Goal: Task Accomplishment & Management: Use online tool/utility

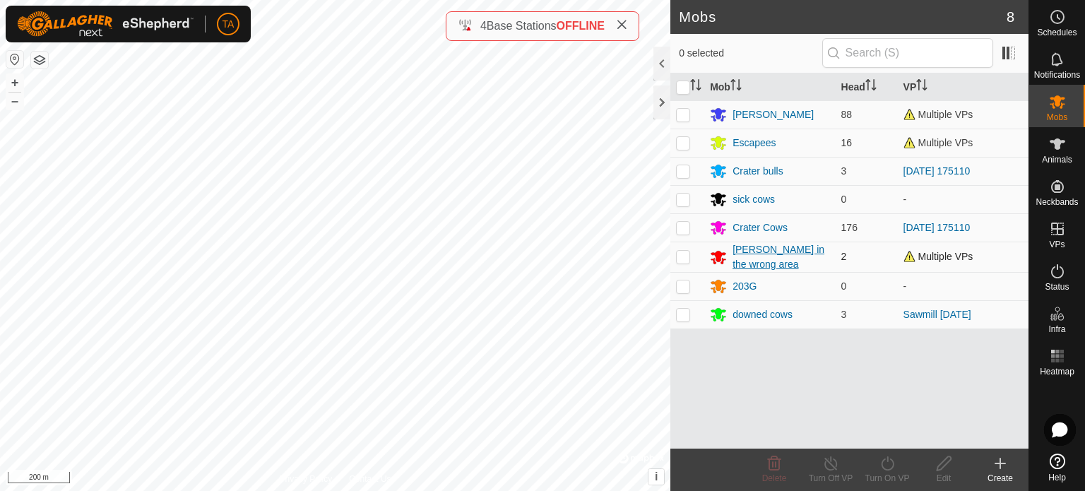
click at [755, 249] on div "[PERSON_NAME] in the wrong area" at bounding box center [781, 257] width 97 height 30
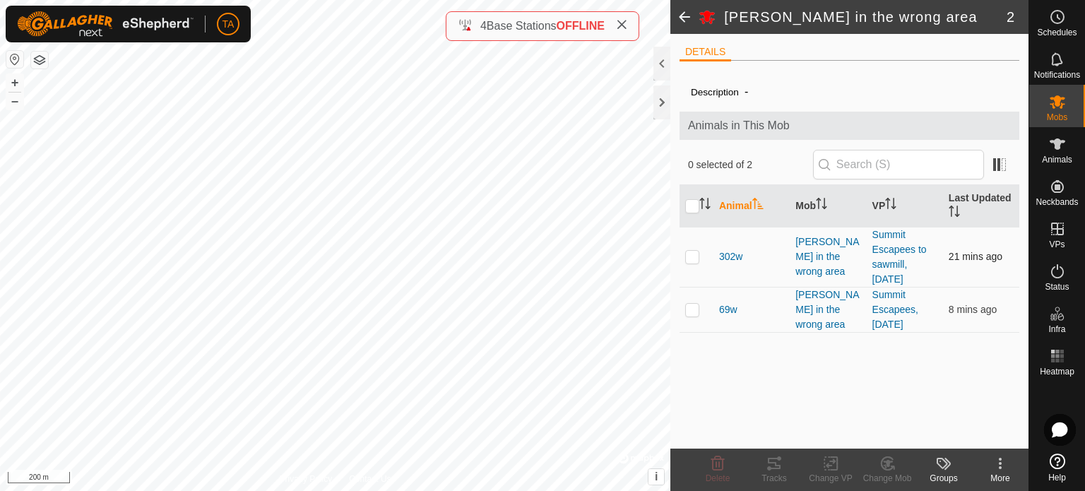
click at [694, 262] on p-checkbox at bounding box center [692, 256] width 14 height 11
checkbox input "true"
click at [692, 332] on td at bounding box center [697, 309] width 34 height 45
checkbox input "true"
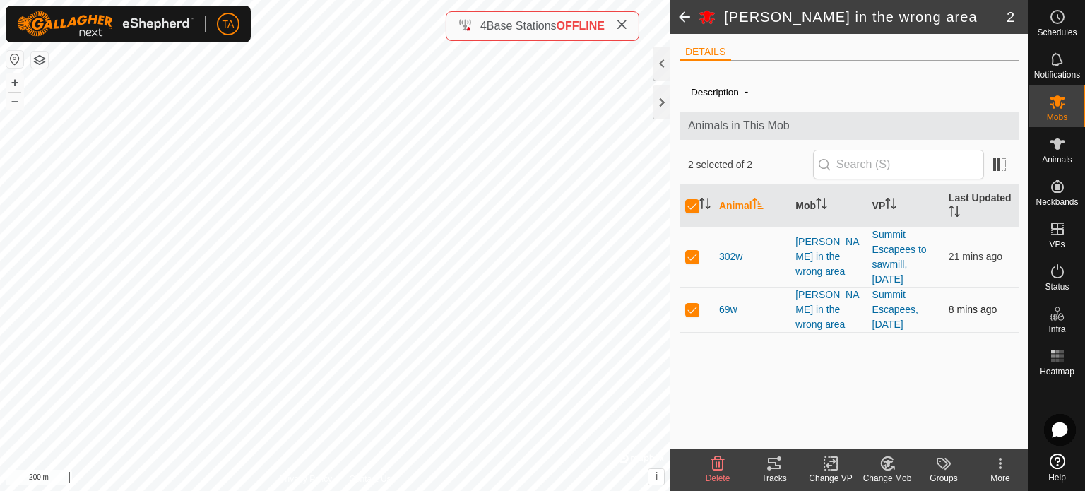
click at [692, 315] on p-checkbox at bounding box center [692, 309] width 14 height 11
checkbox input "false"
click at [692, 271] on td at bounding box center [697, 257] width 34 height 60
checkbox input "false"
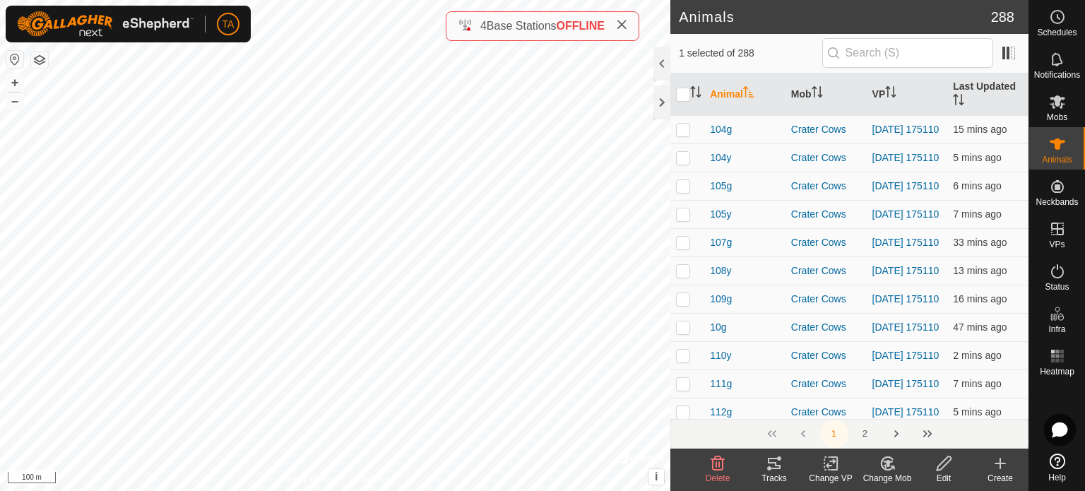
click at [830, 465] on icon at bounding box center [831, 463] width 10 height 9
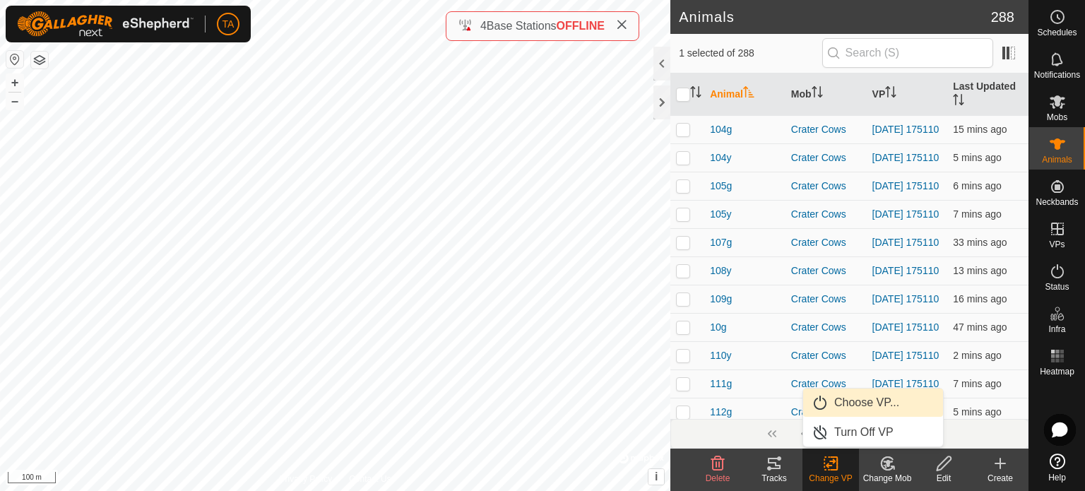
click at [839, 407] on link "Choose VP..." at bounding box center [873, 403] width 140 height 28
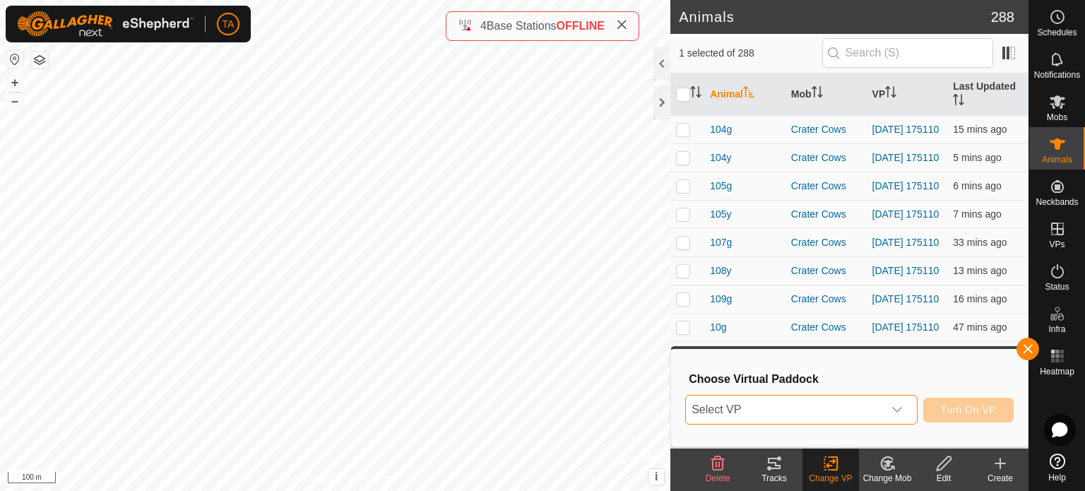
click at [804, 417] on span "Select VP" at bounding box center [784, 410] width 197 height 28
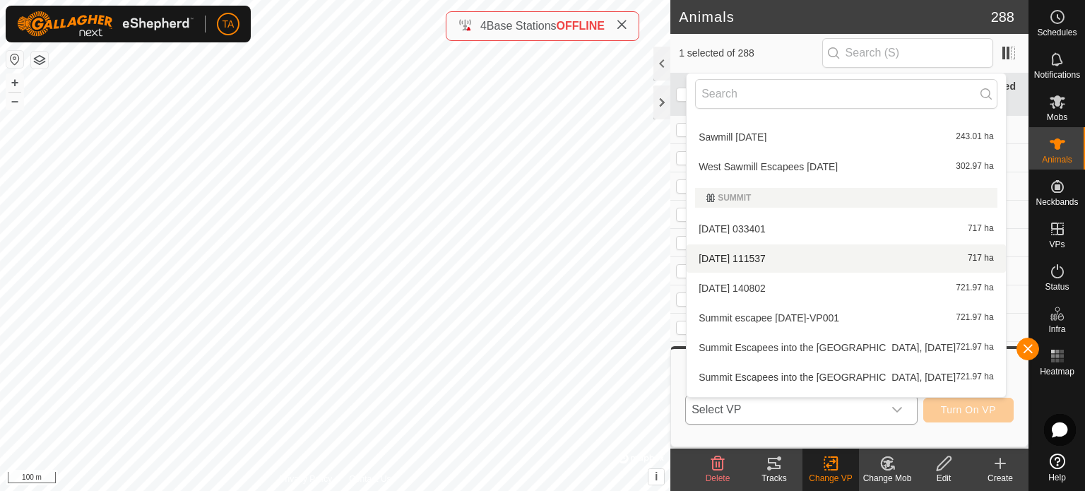
scroll to position [3889, 0]
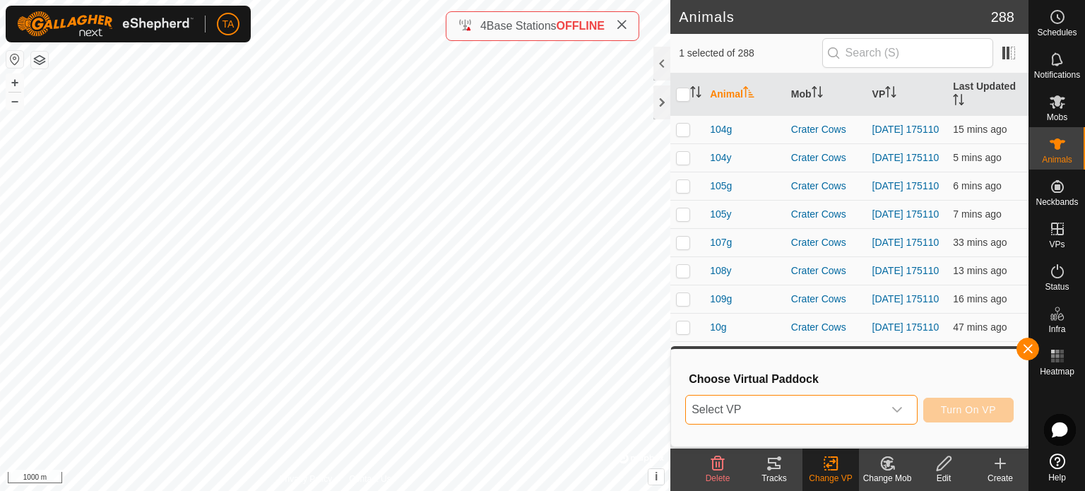
click at [767, 412] on span "Select VP" at bounding box center [784, 410] width 197 height 28
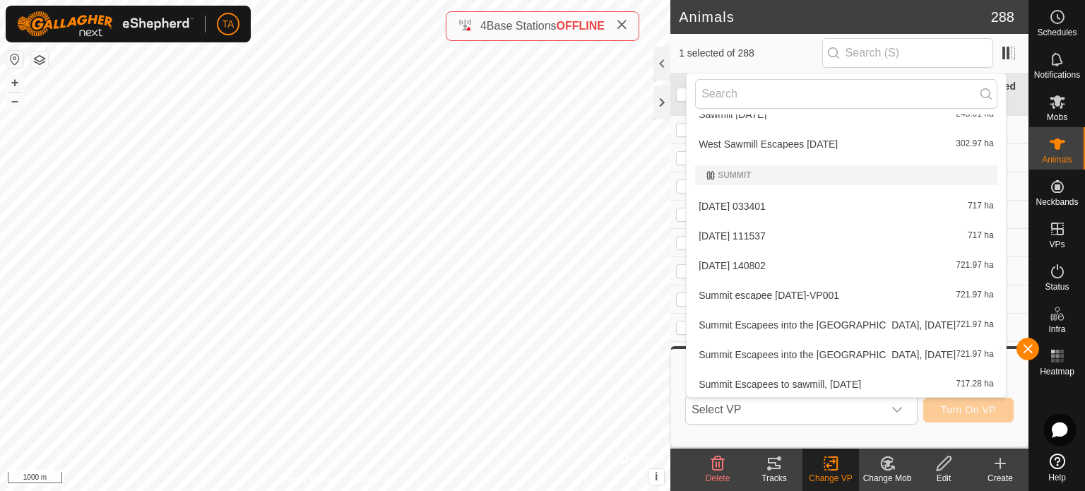
scroll to position [3850, 0]
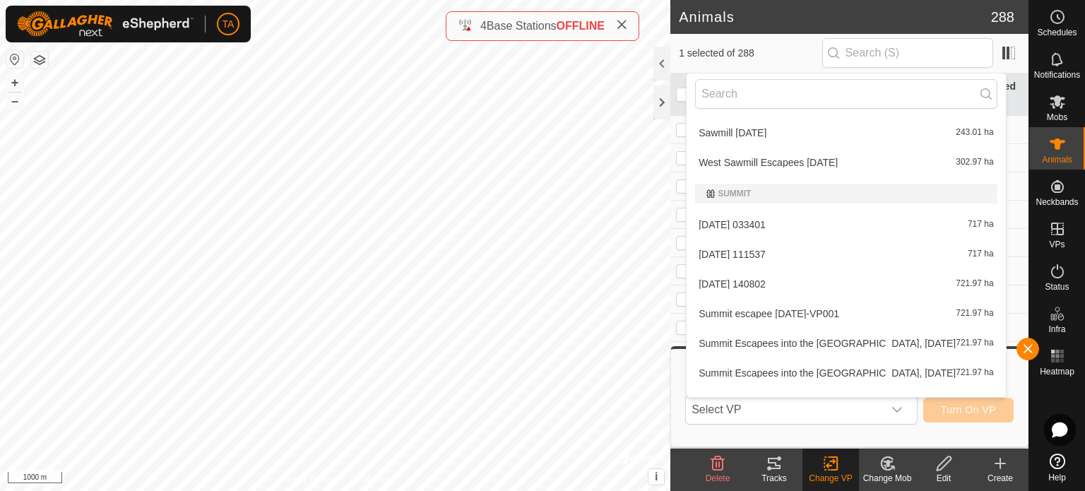
click at [738, 278] on li "[DATE] 140802 721.97 ha" at bounding box center [846, 284] width 319 height 28
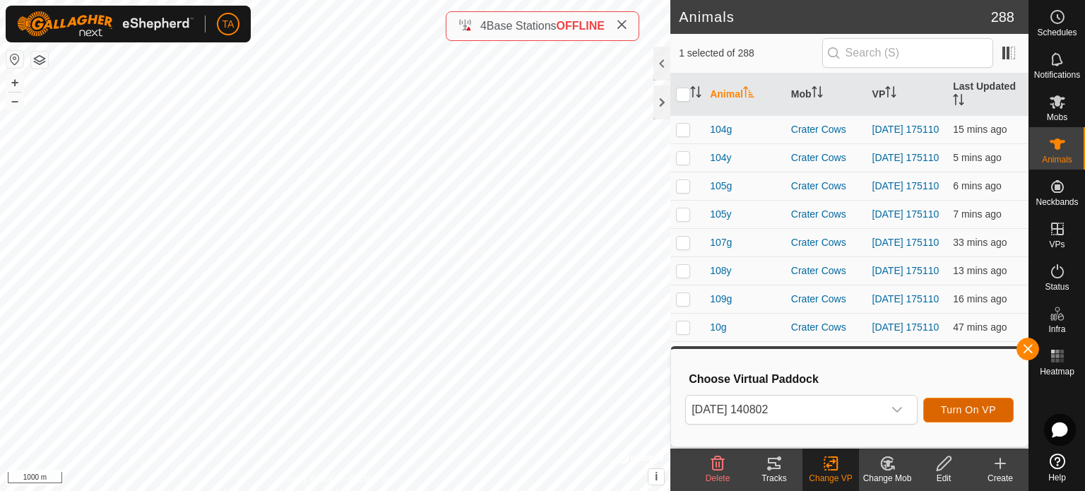
click at [950, 408] on span "Turn On VP" at bounding box center [968, 409] width 55 height 11
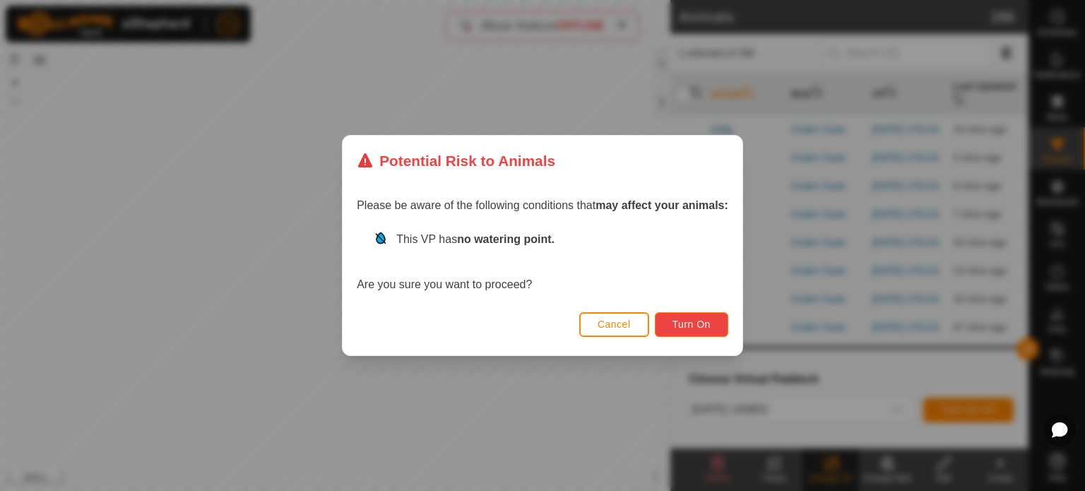
click at [697, 327] on span "Turn On" at bounding box center [692, 324] width 38 height 11
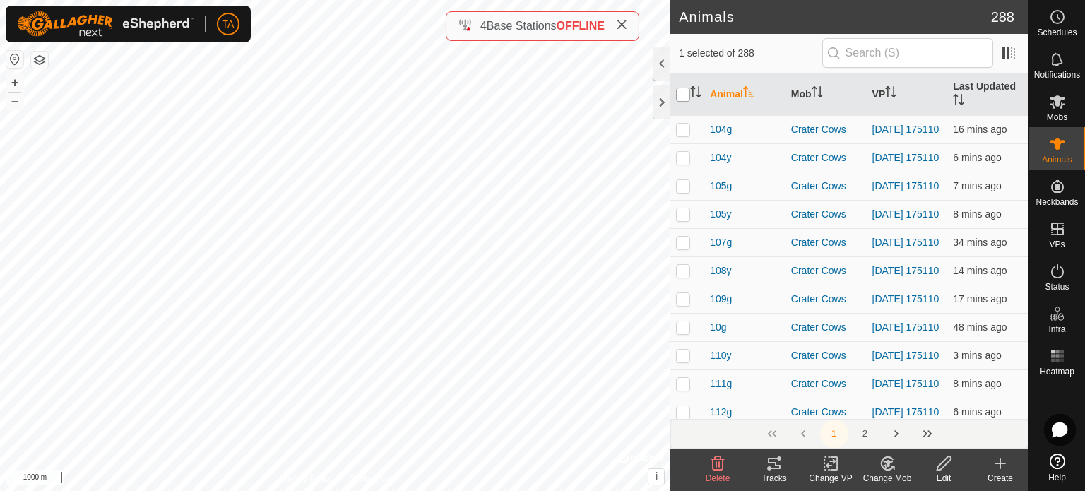
click at [690, 95] on input "checkbox" at bounding box center [683, 95] width 14 height 14
checkbox input "true"
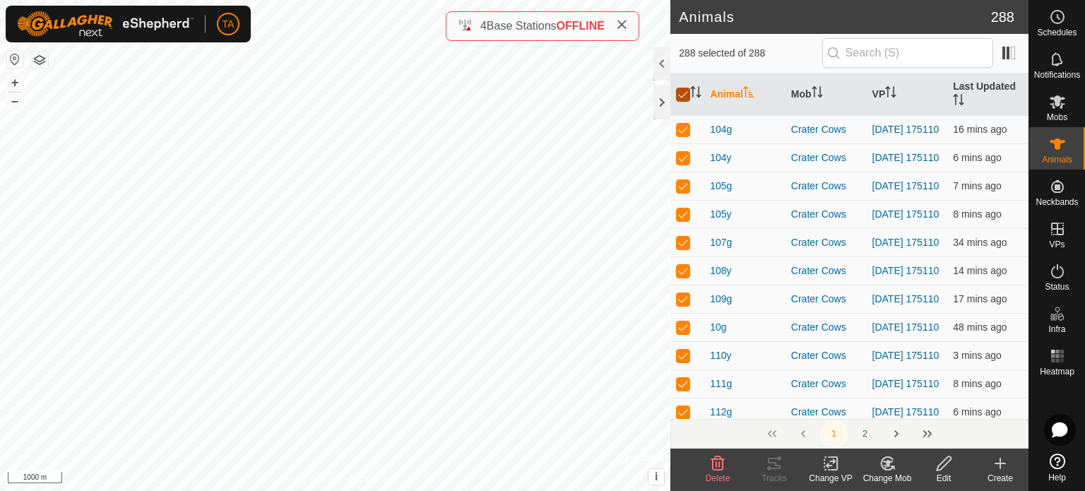
checkbox input "true"
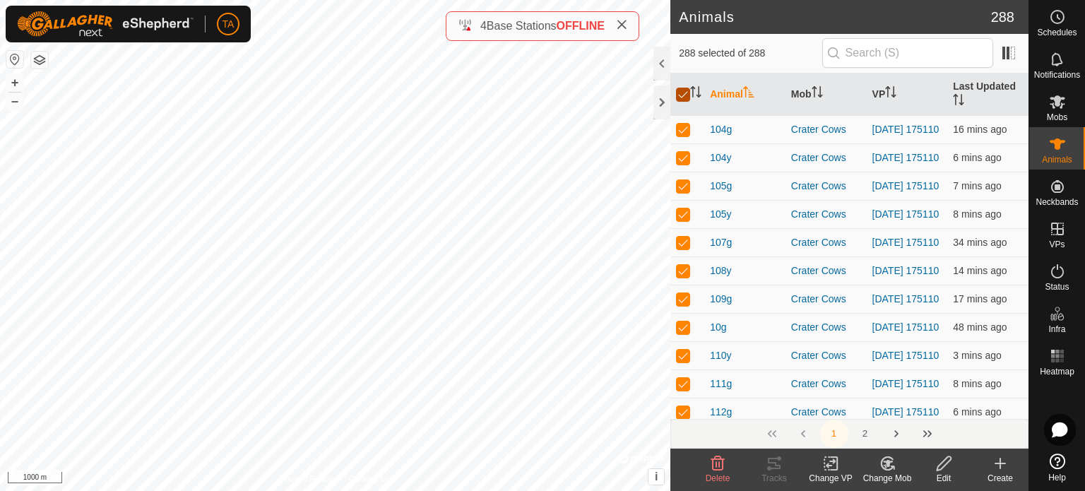
checkbox input "true"
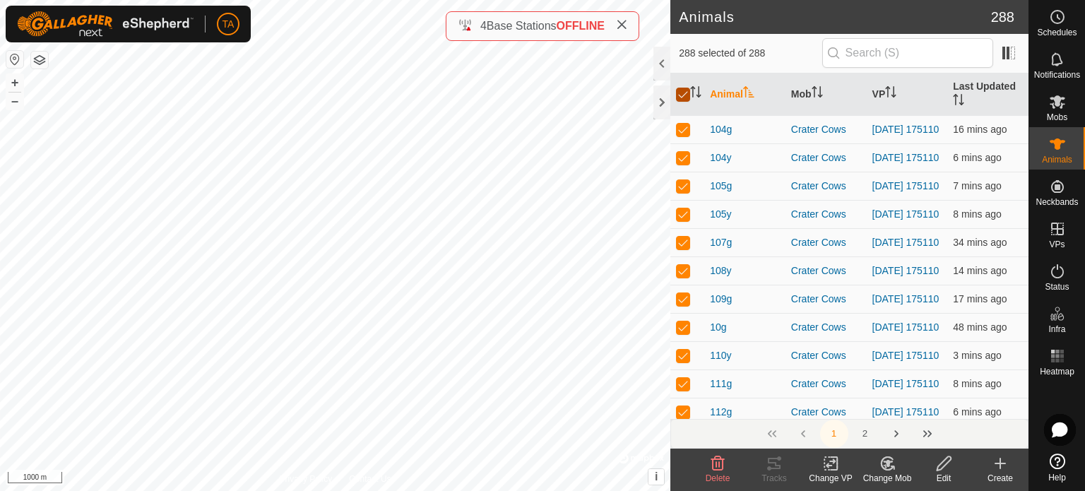
checkbox input "true"
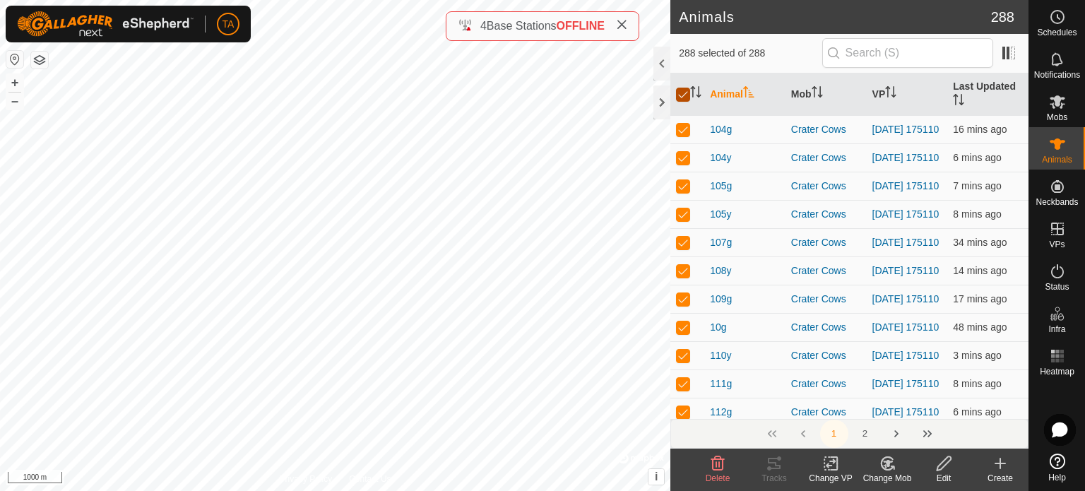
checkbox input "true"
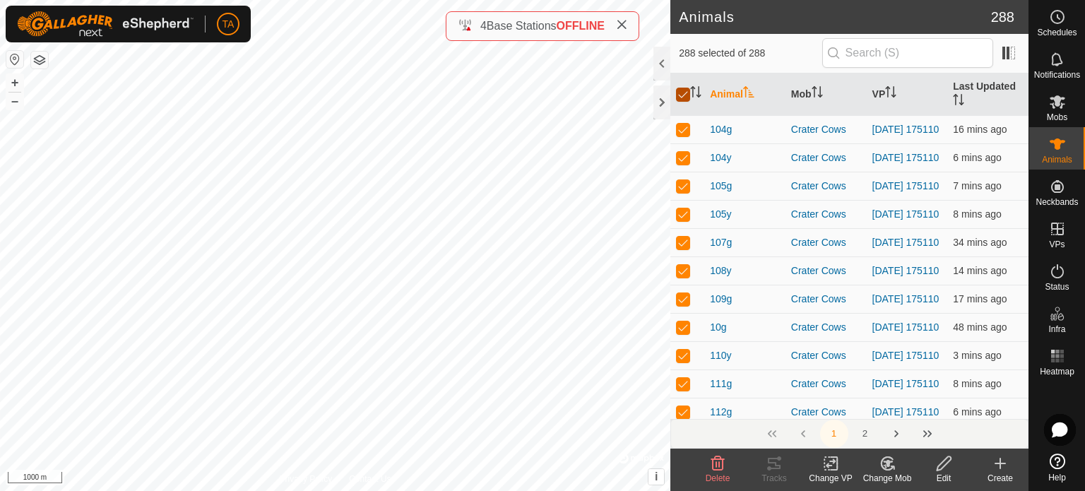
checkbox input "true"
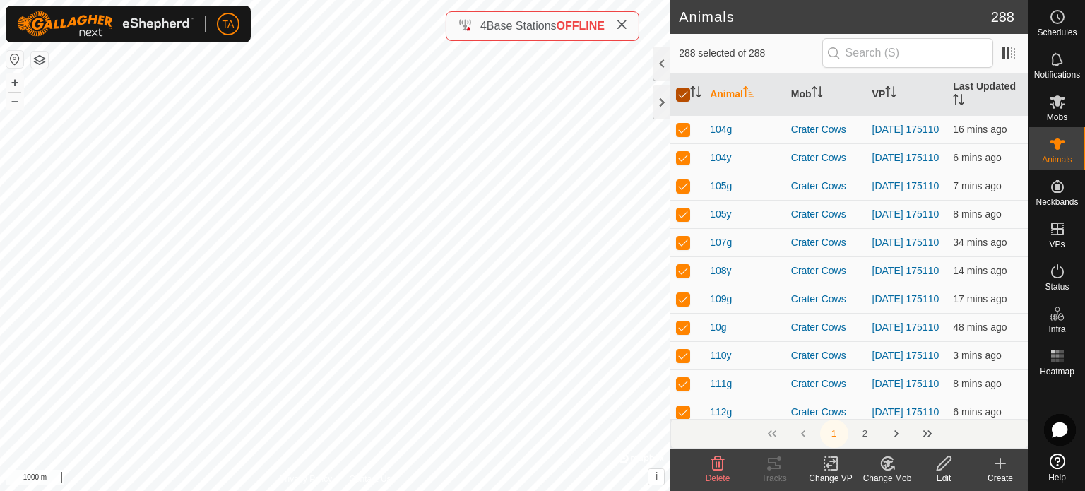
checkbox input "true"
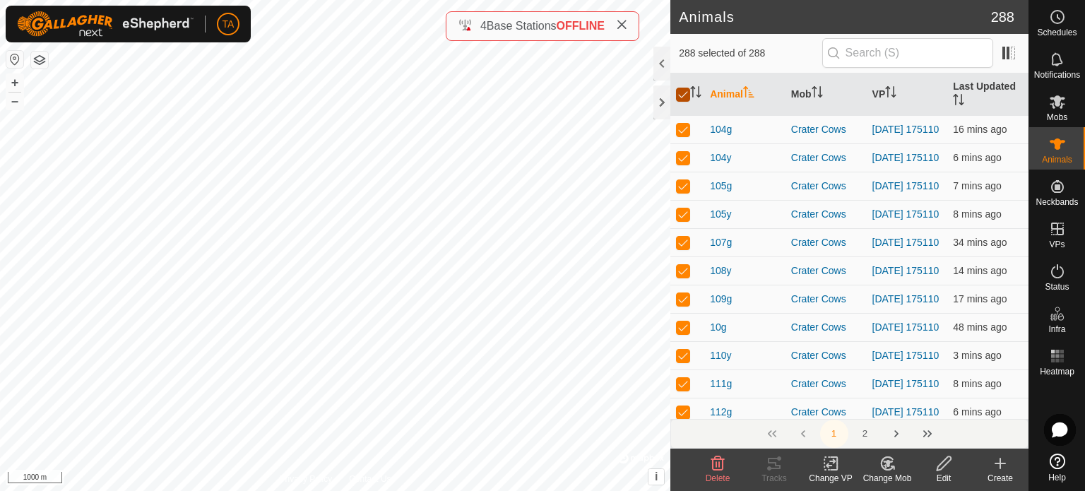
checkbox input "true"
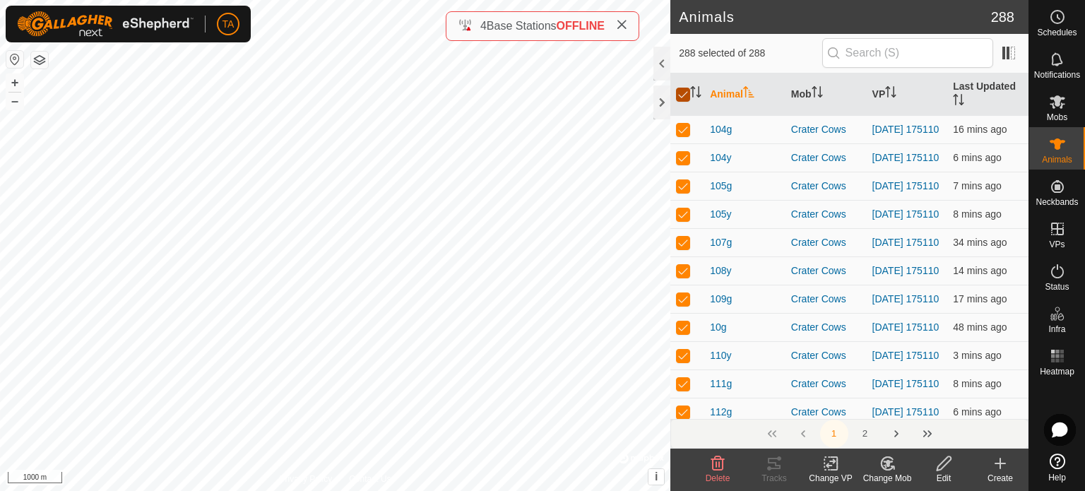
checkbox input "true"
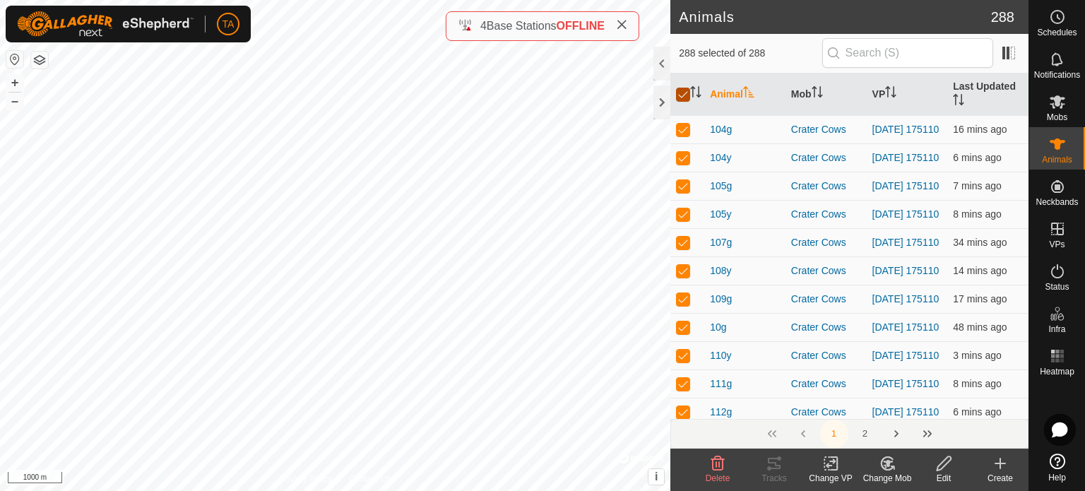
checkbox input "true"
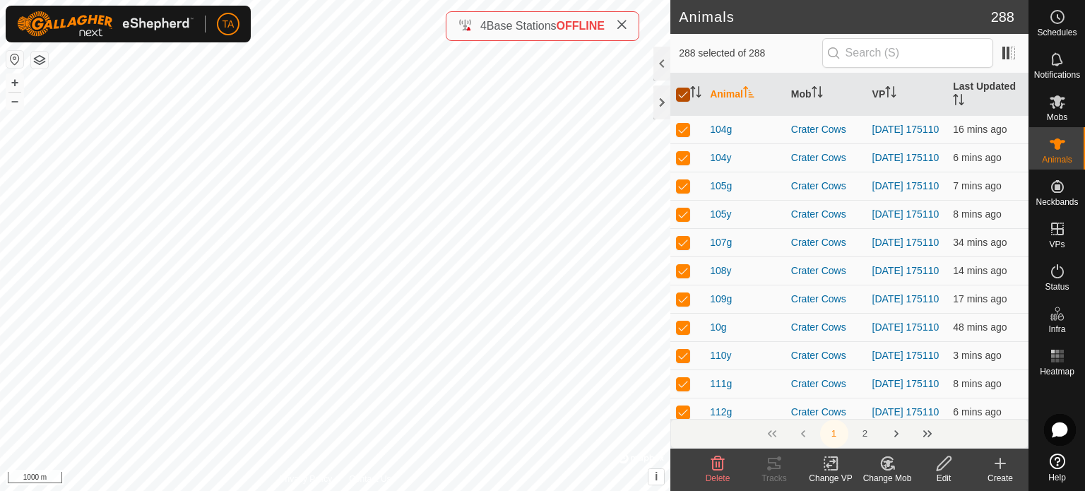
checkbox input "true"
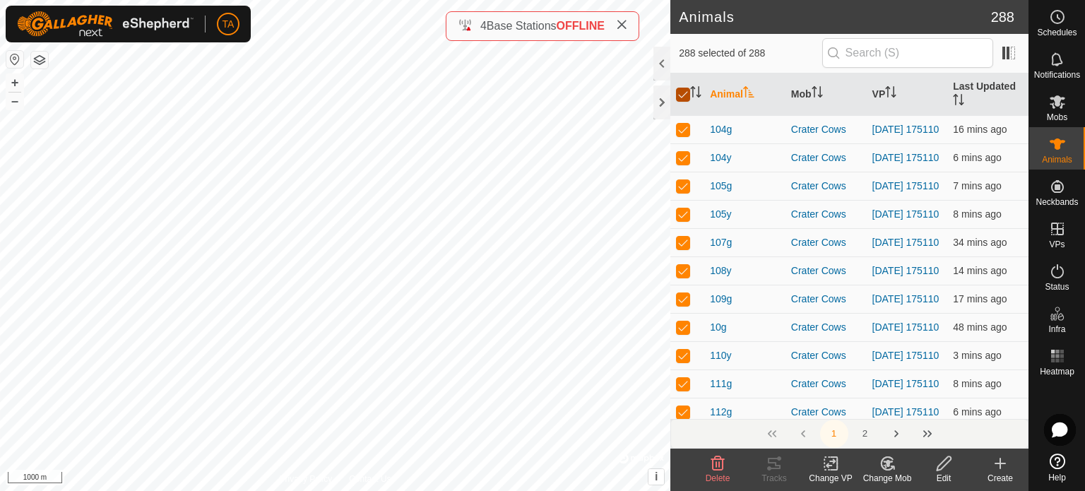
checkbox input "true"
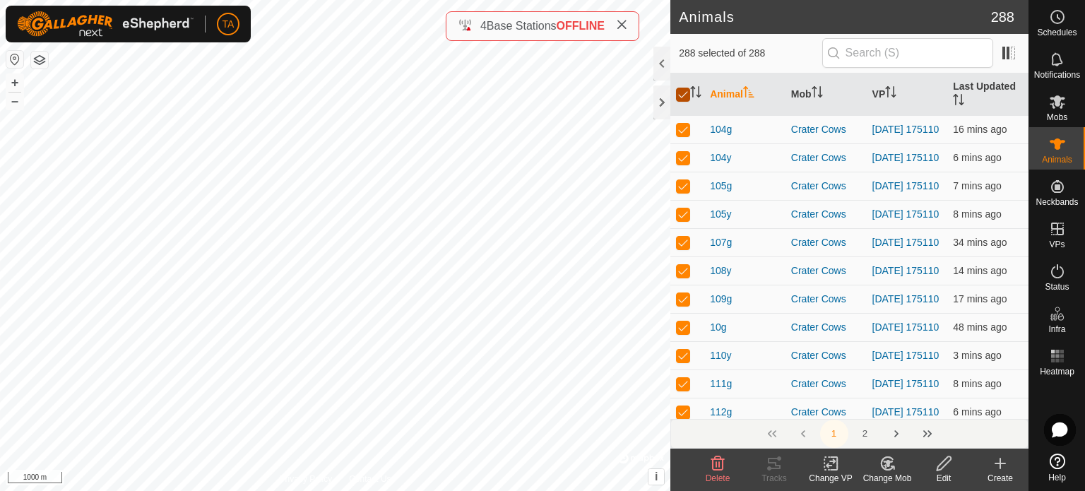
checkbox input "true"
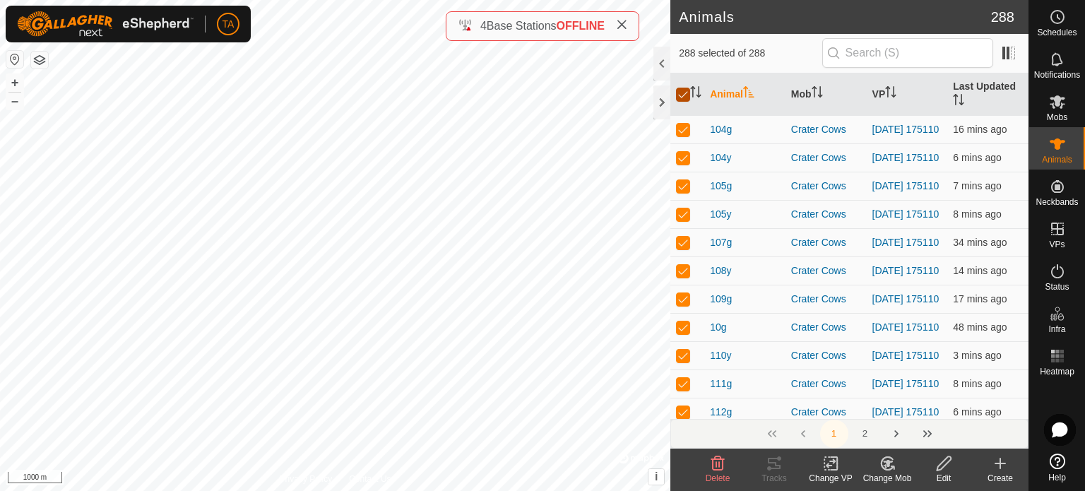
checkbox input "true"
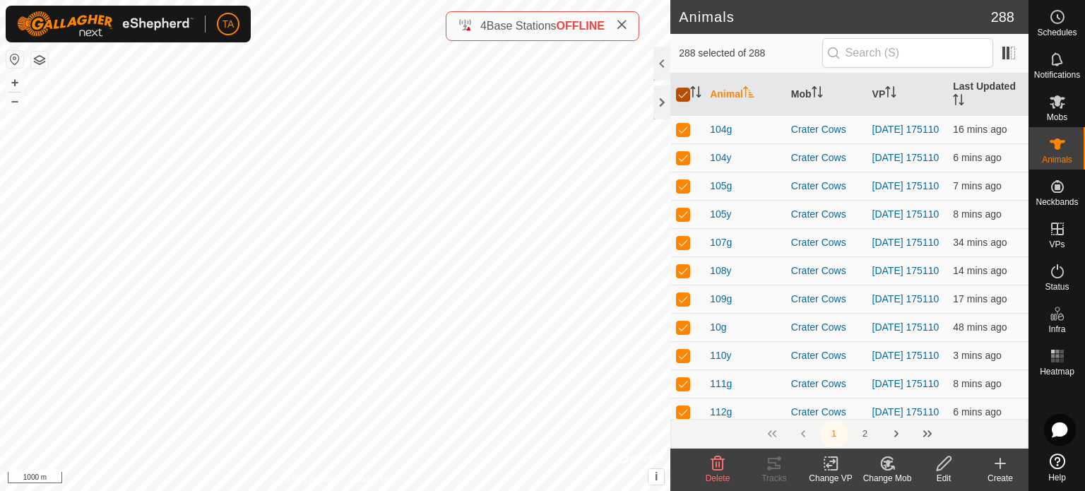
checkbox input "true"
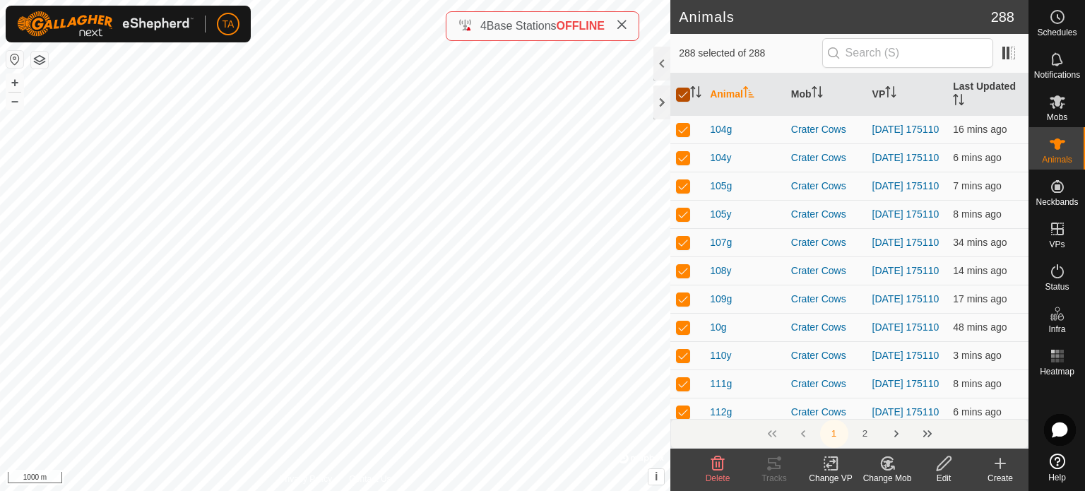
checkbox input "true"
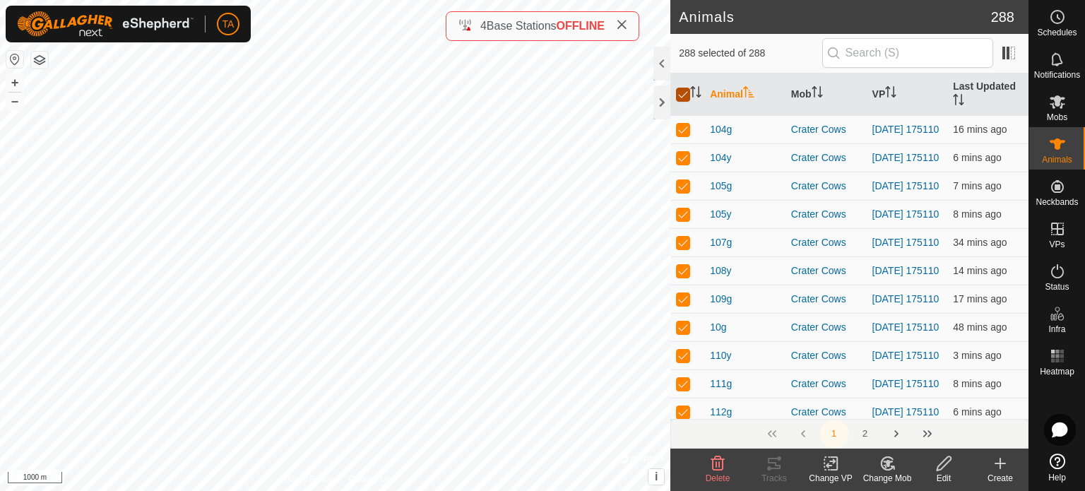
checkbox input "true"
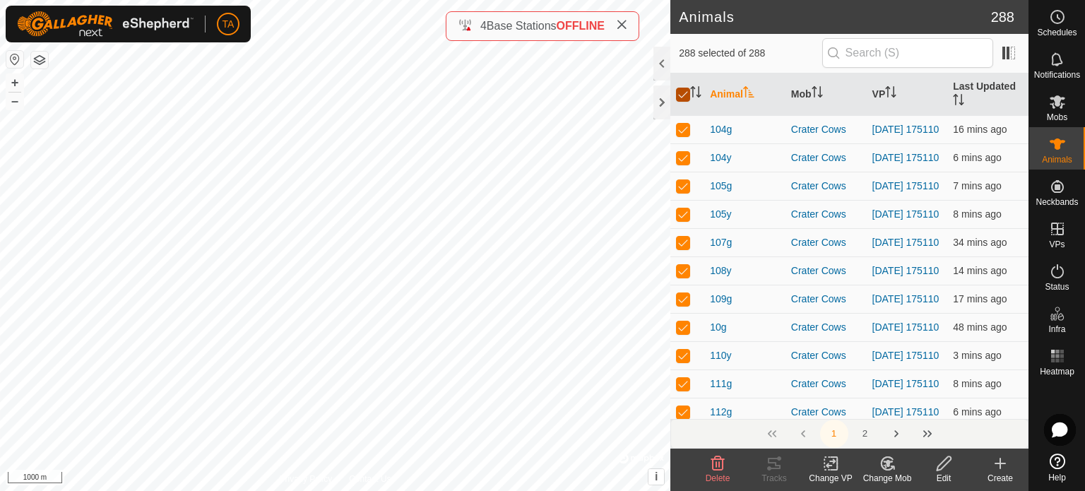
checkbox input "true"
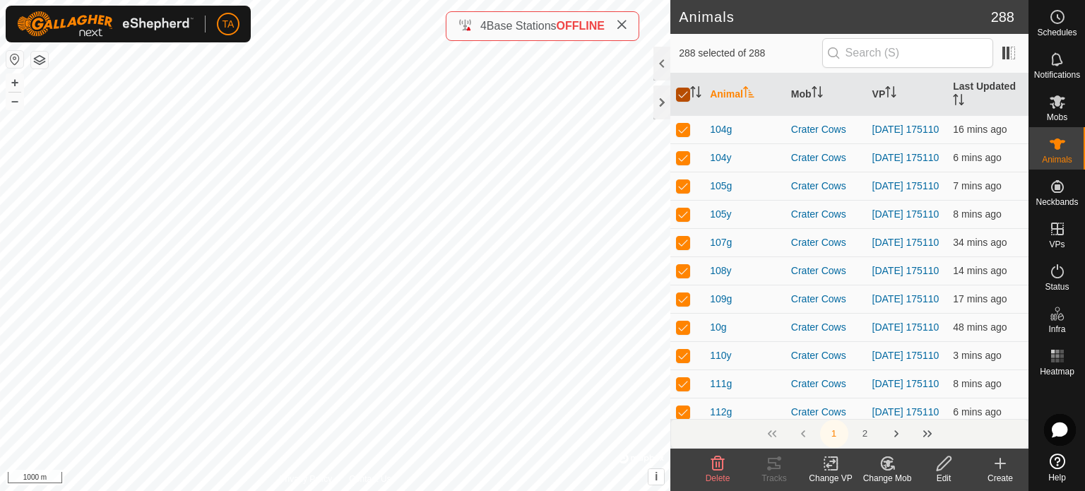
checkbox input "true"
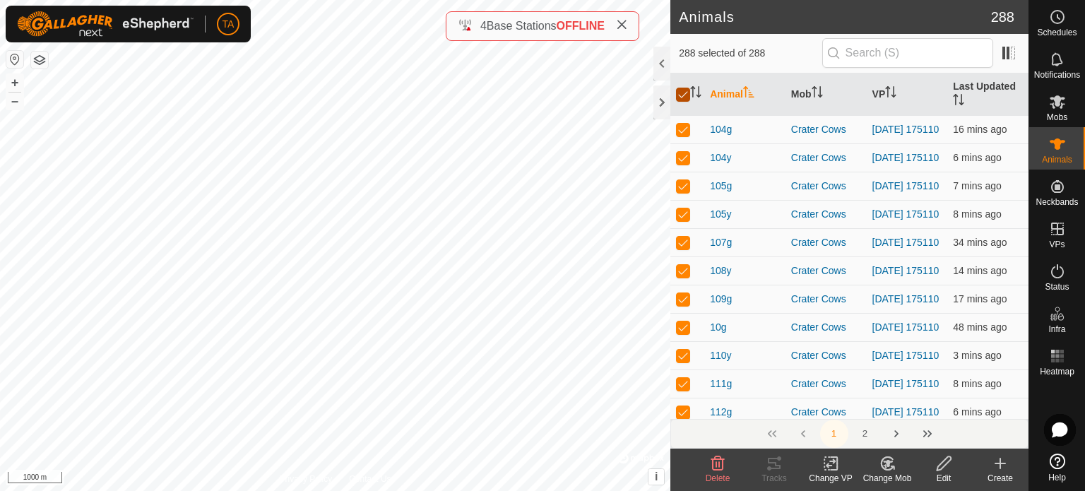
checkbox input "true"
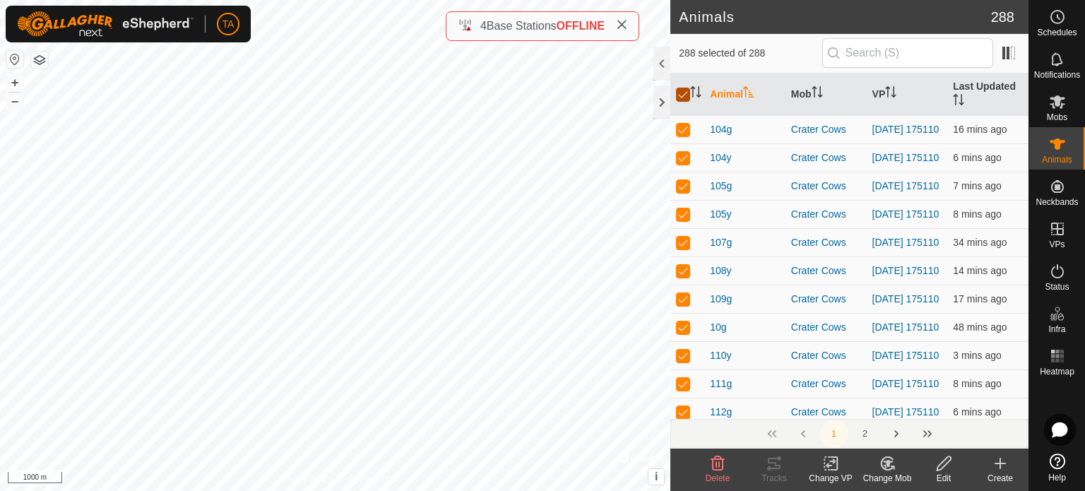
checkbox input "true"
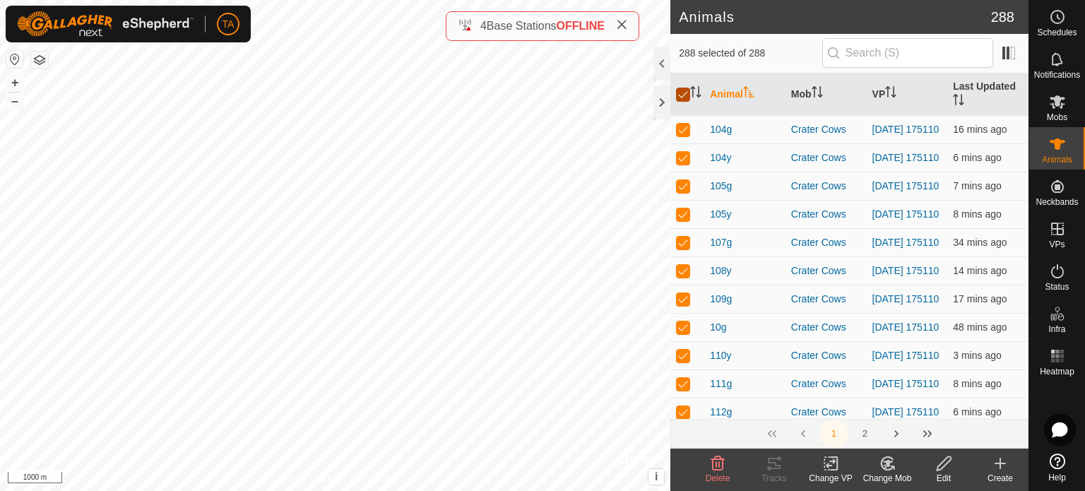
checkbox input "true"
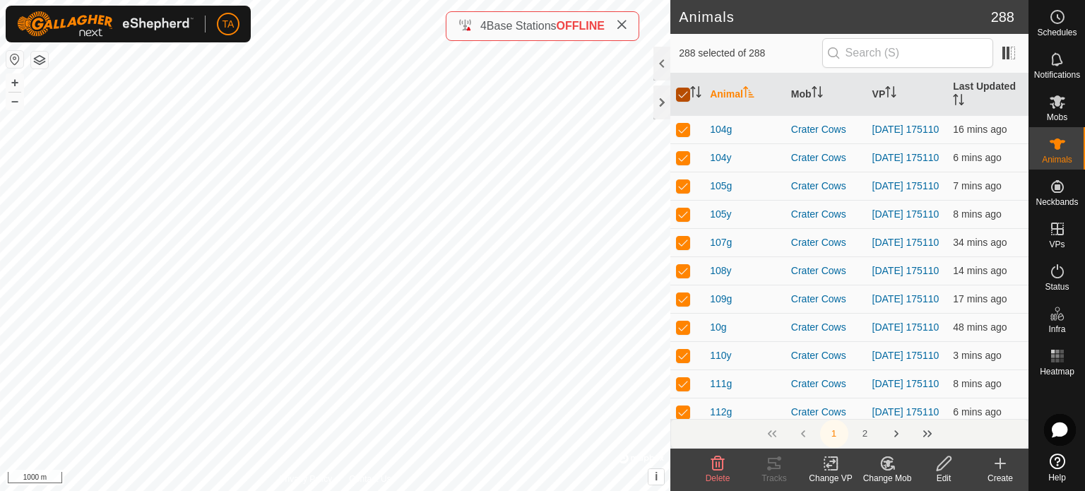
checkbox input "true"
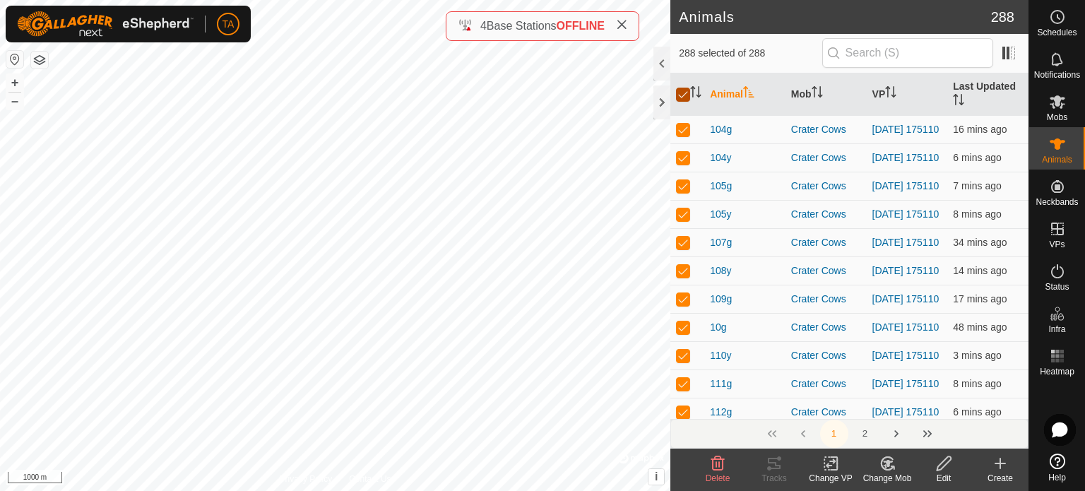
checkbox input "true"
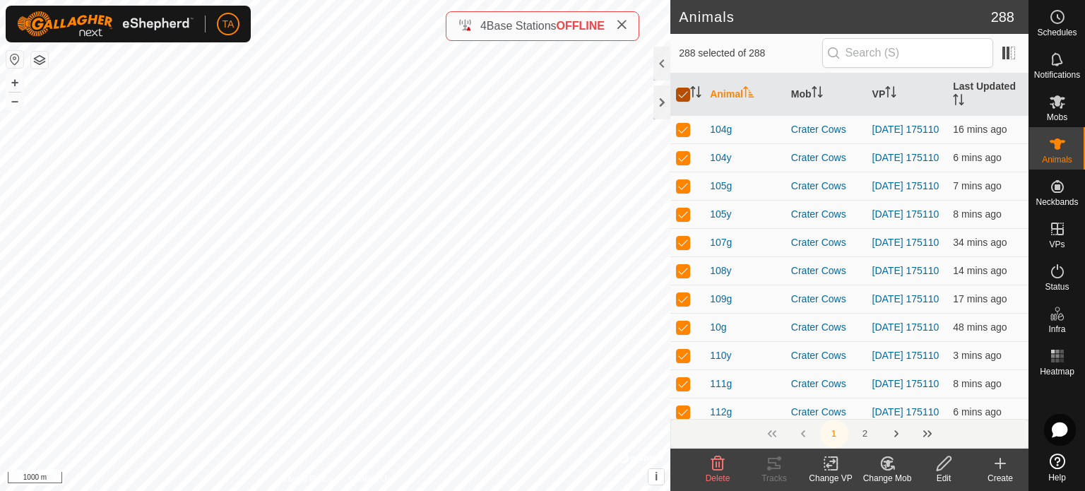
checkbox input "true"
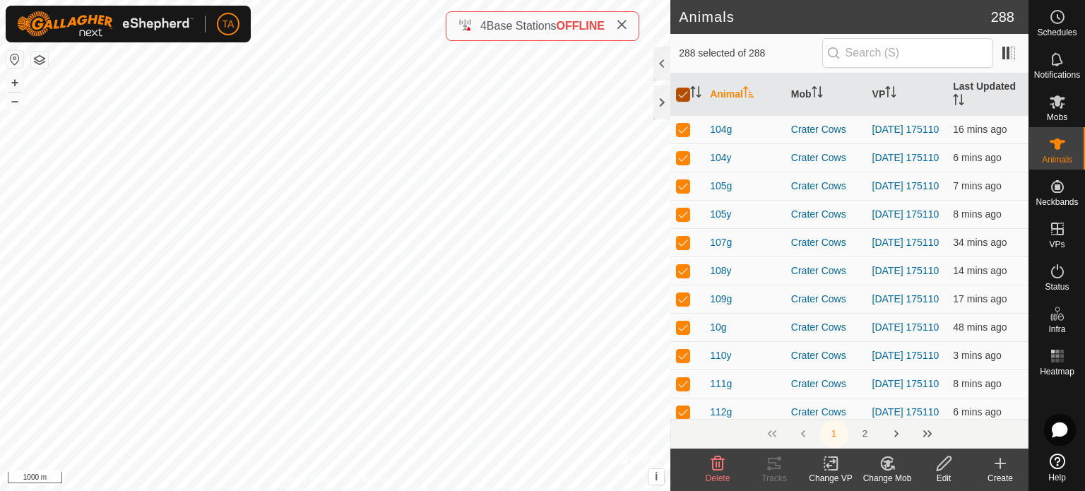
checkbox input "true"
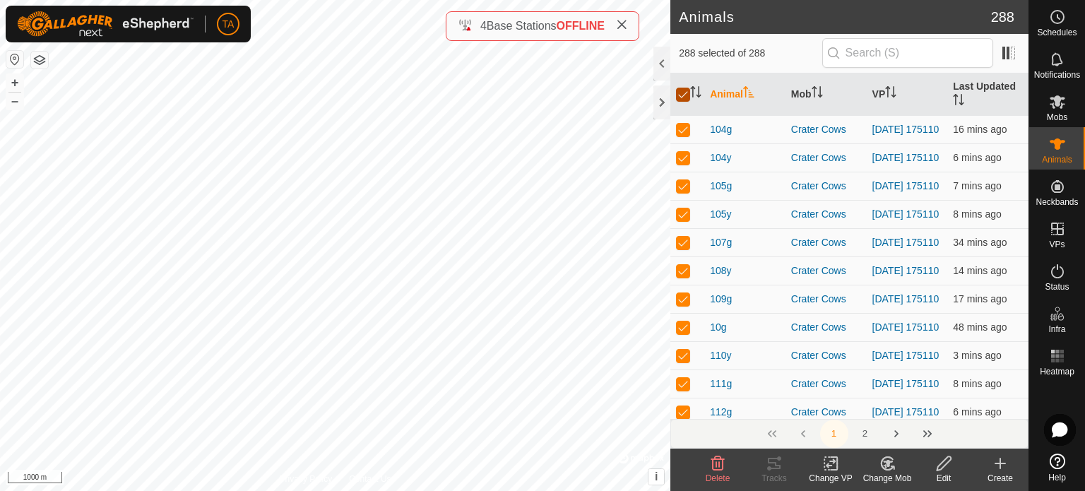
checkbox input "true"
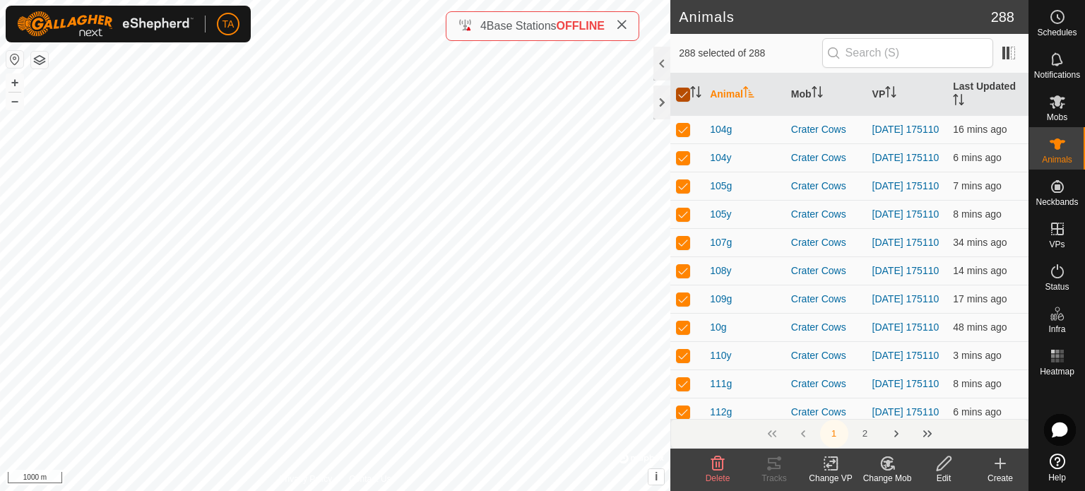
checkbox input "true"
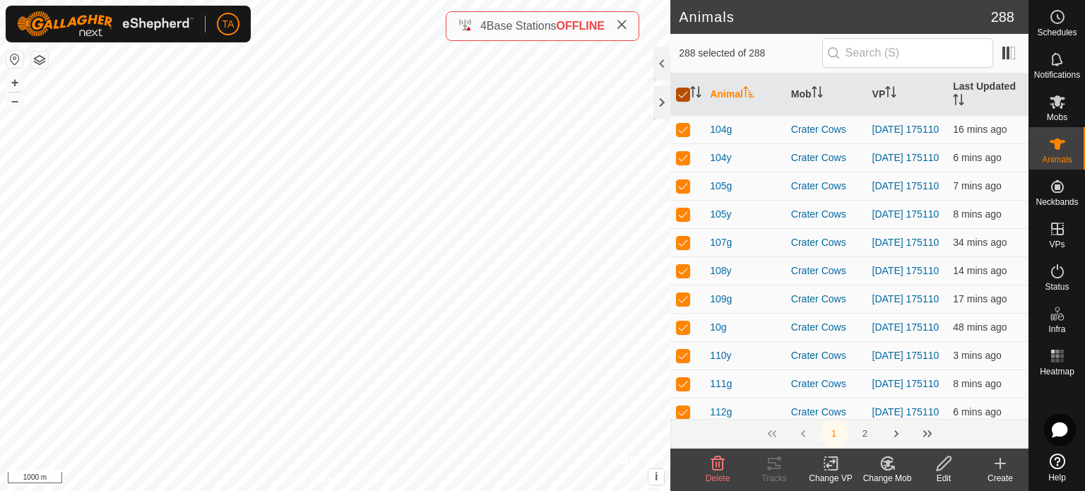
checkbox input "true"
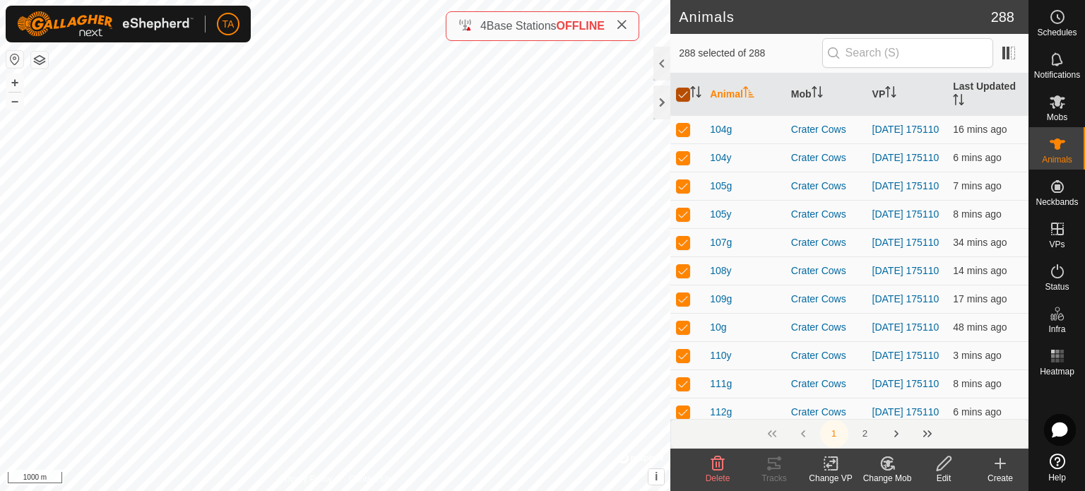
checkbox input "true"
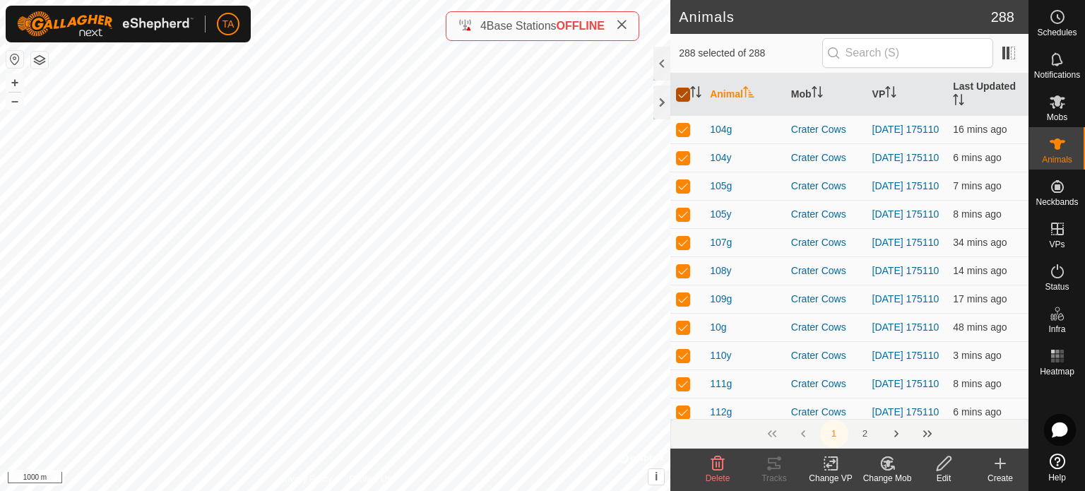
checkbox input "true"
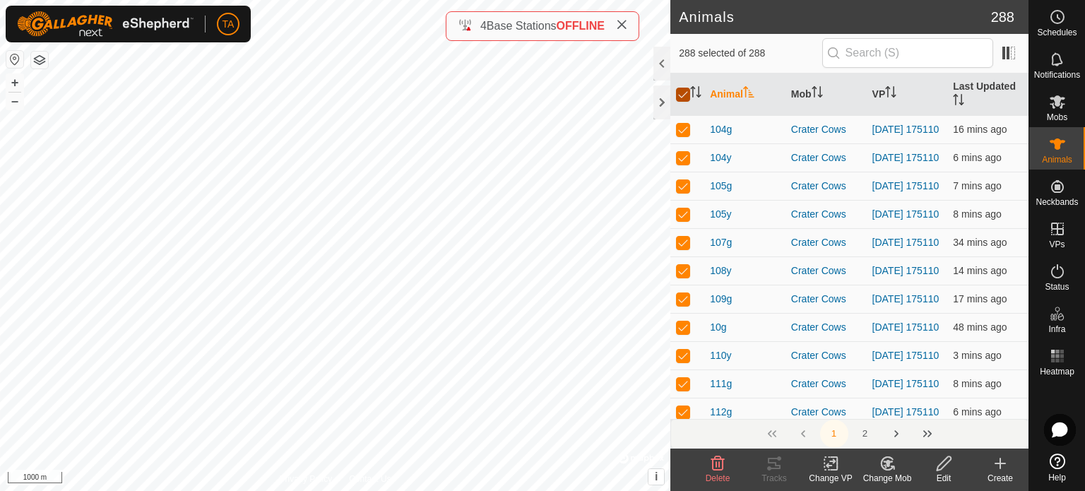
checkbox input "true"
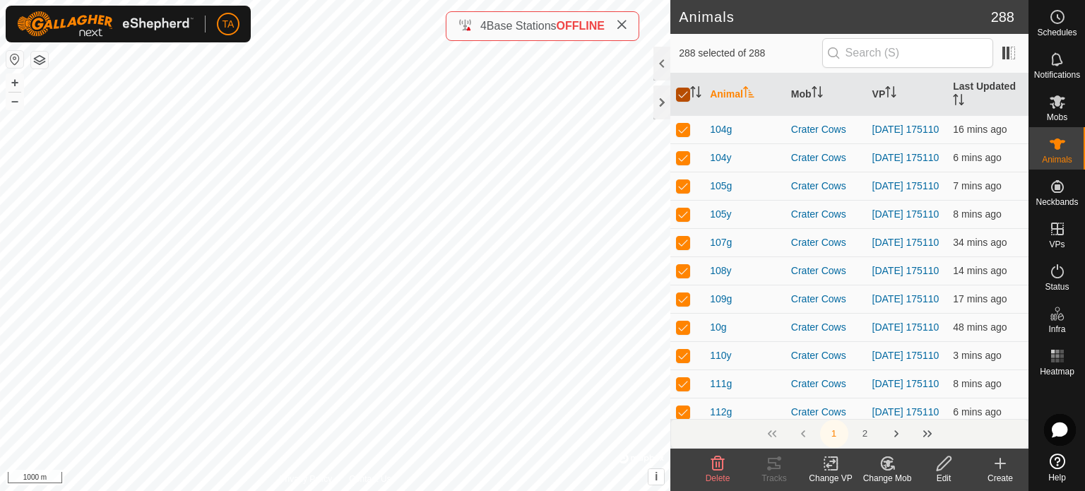
checkbox input "true"
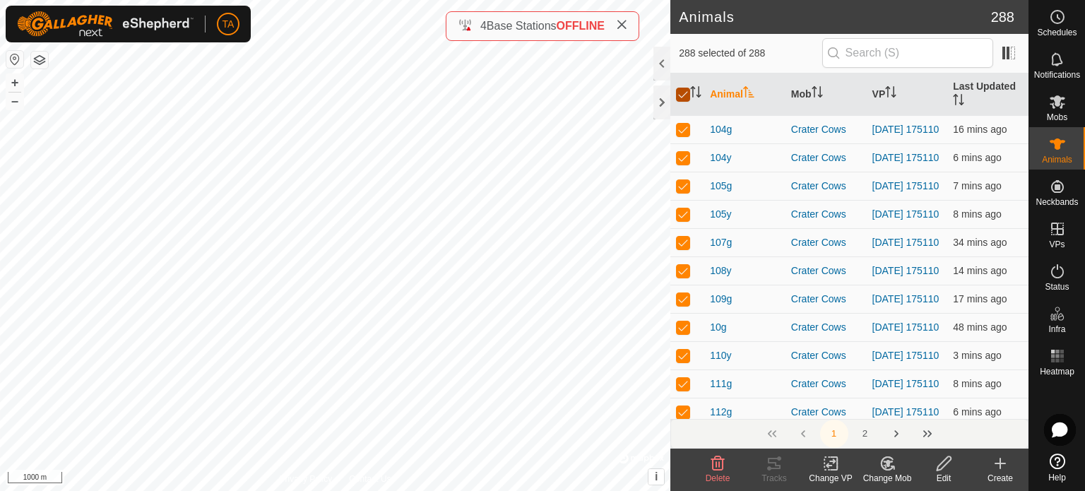
checkbox input "true"
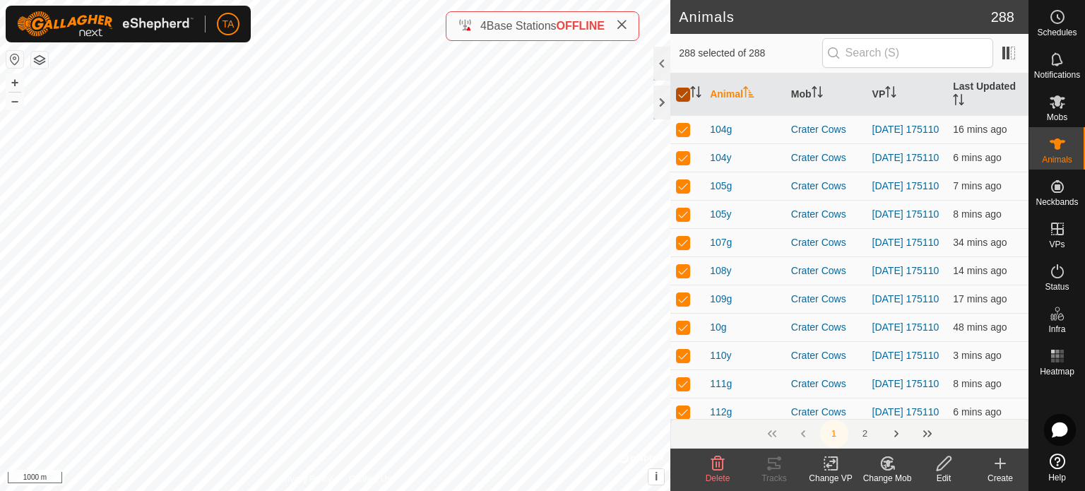
checkbox input "true"
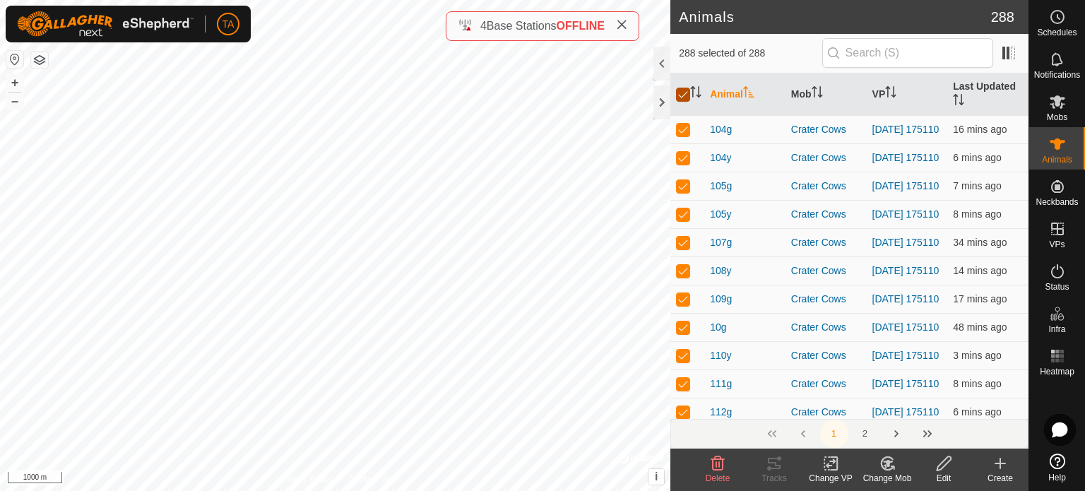
checkbox input "true"
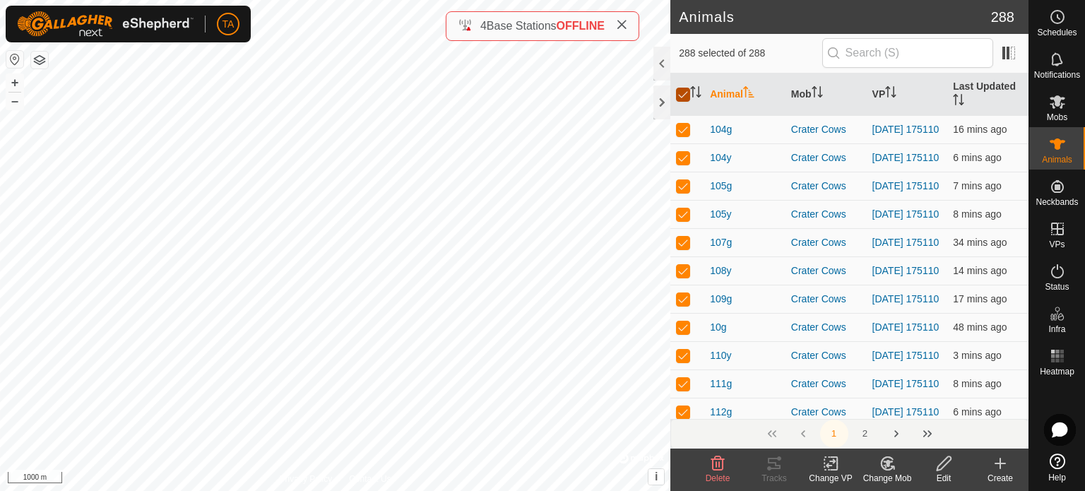
checkbox input "true"
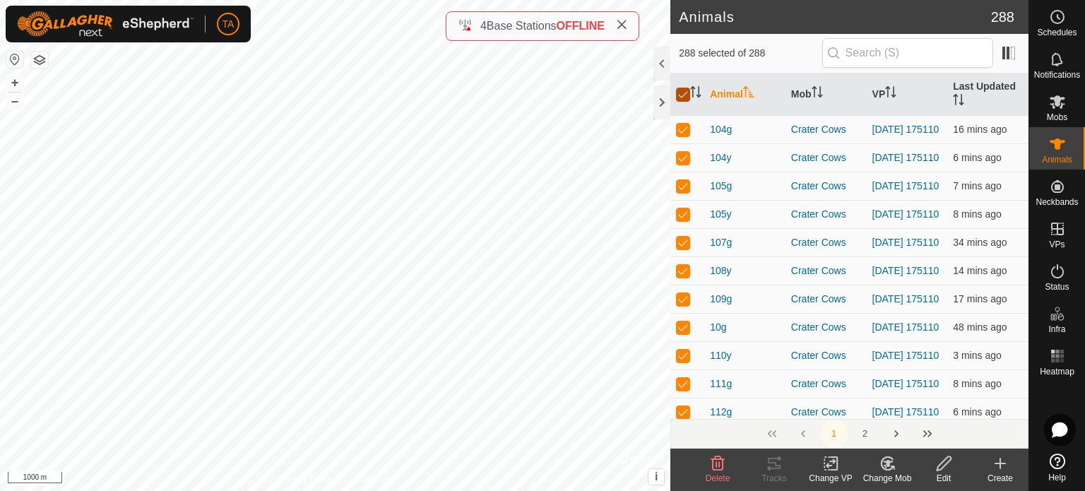
checkbox input "true"
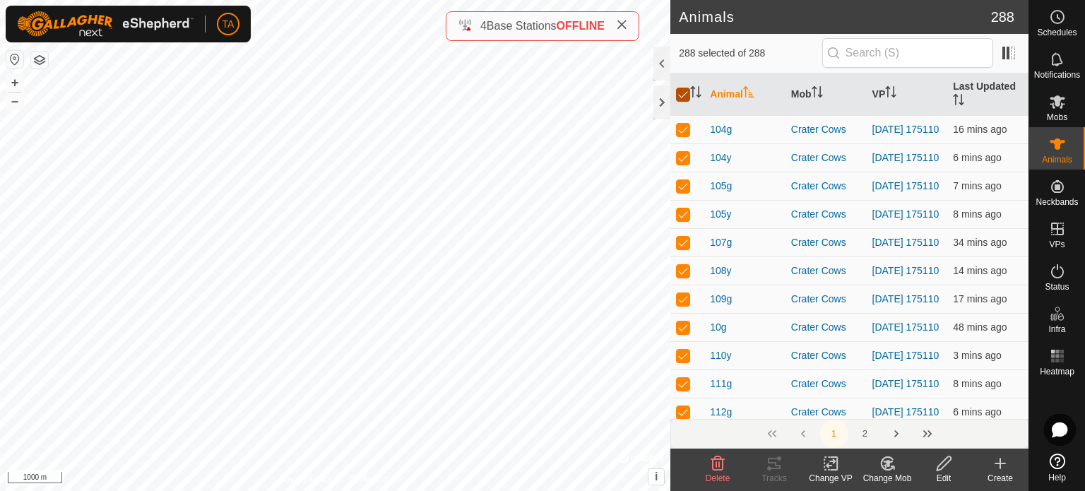
checkbox input "true"
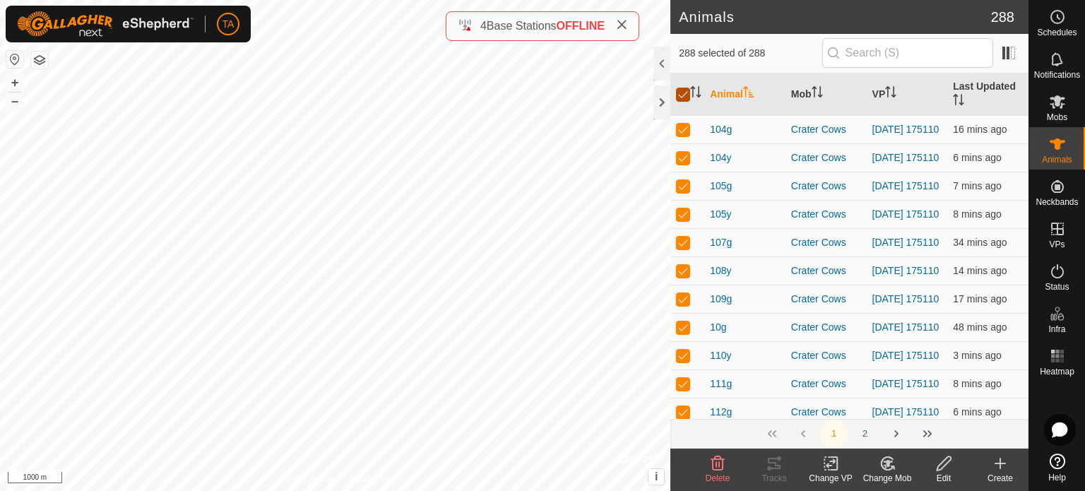
checkbox input "true"
click at [695, 95] on icon "Activate to sort" at bounding box center [695, 91] width 11 height 11
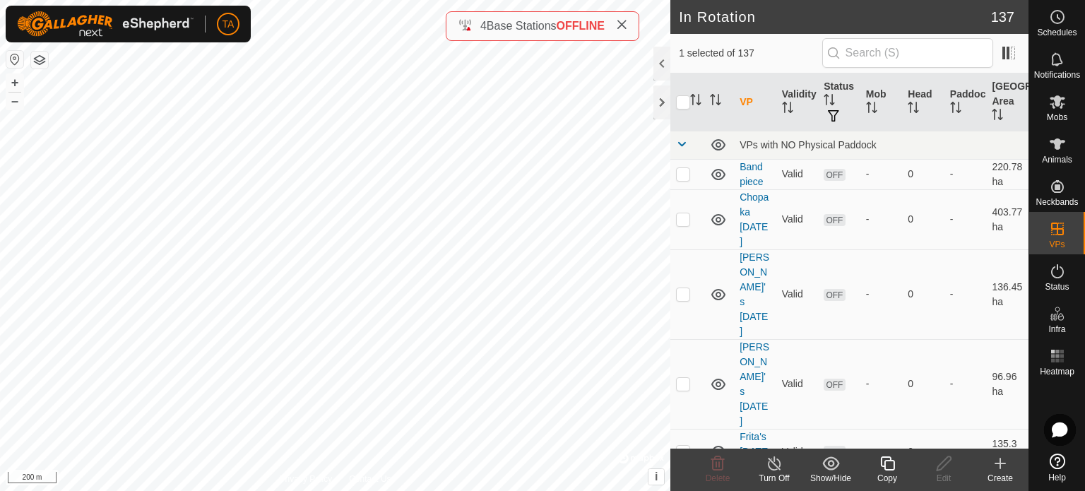
click at [882, 468] on icon at bounding box center [888, 463] width 18 height 17
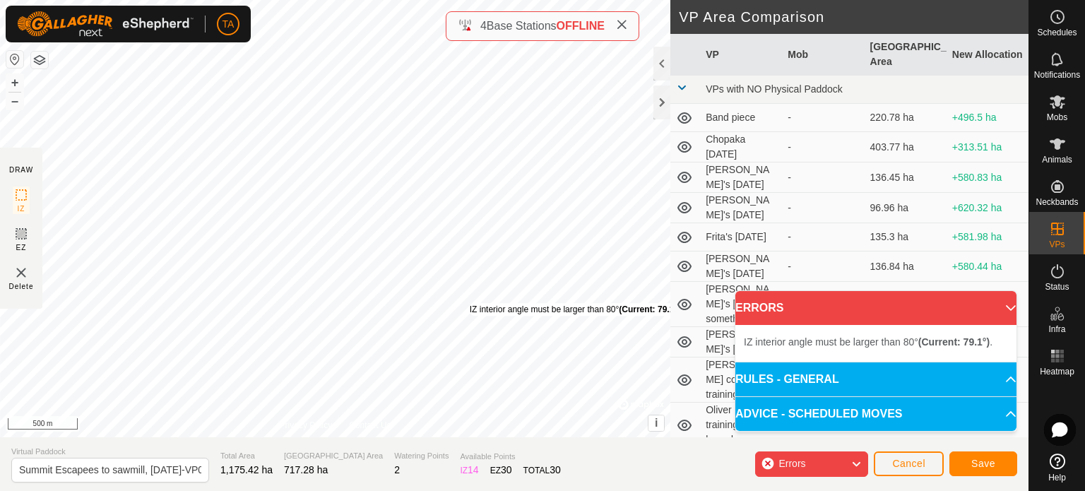
click at [470, 303] on div "IZ interior angle must be larger than 80° (Current: 79.1°) ." at bounding box center [576, 309] width 213 height 13
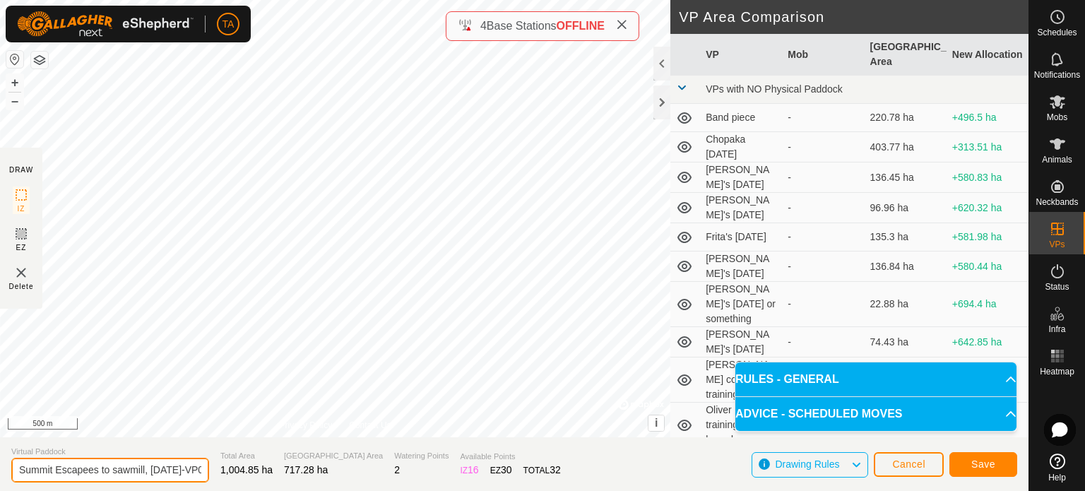
click at [187, 468] on input "Summit Escapees to sawmill, [DATE]-VP001" at bounding box center [110, 470] width 198 height 25
click at [991, 459] on span "Save" at bounding box center [984, 464] width 24 height 11
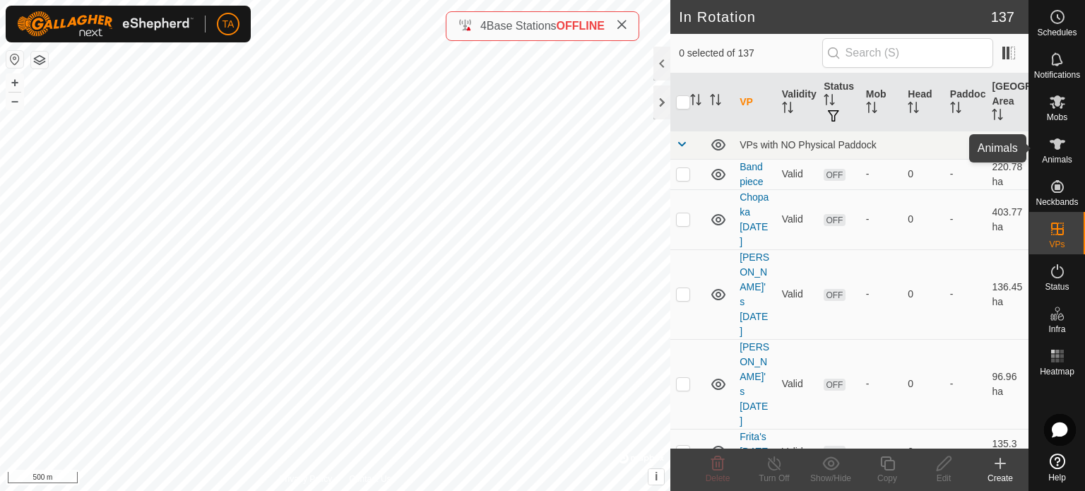
click at [1066, 142] on icon at bounding box center [1057, 144] width 17 height 17
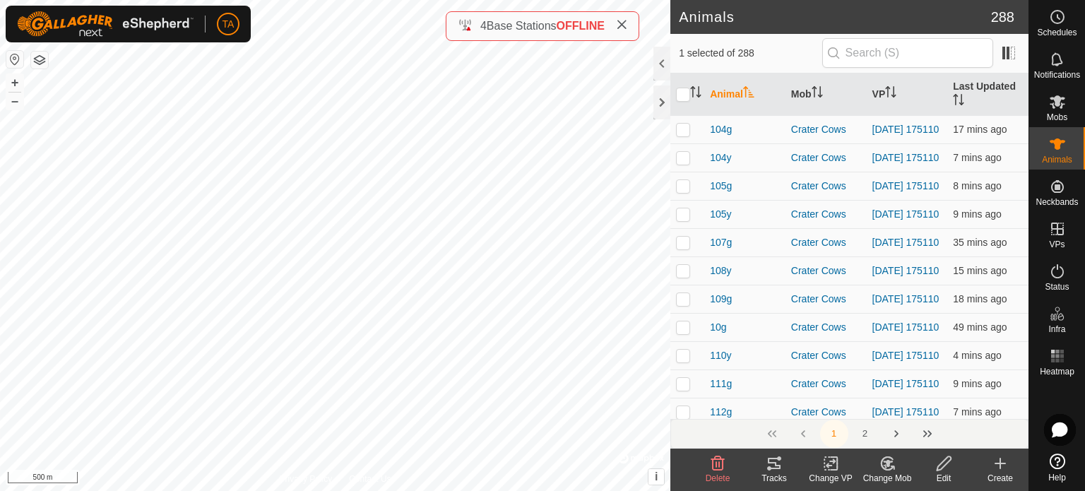
click at [890, 474] on div "Change Mob" at bounding box center [887, 478] width 57 height 13
click at [819, 477] on div "Change VP" at bounding box center [831, 478] width 57 height 13
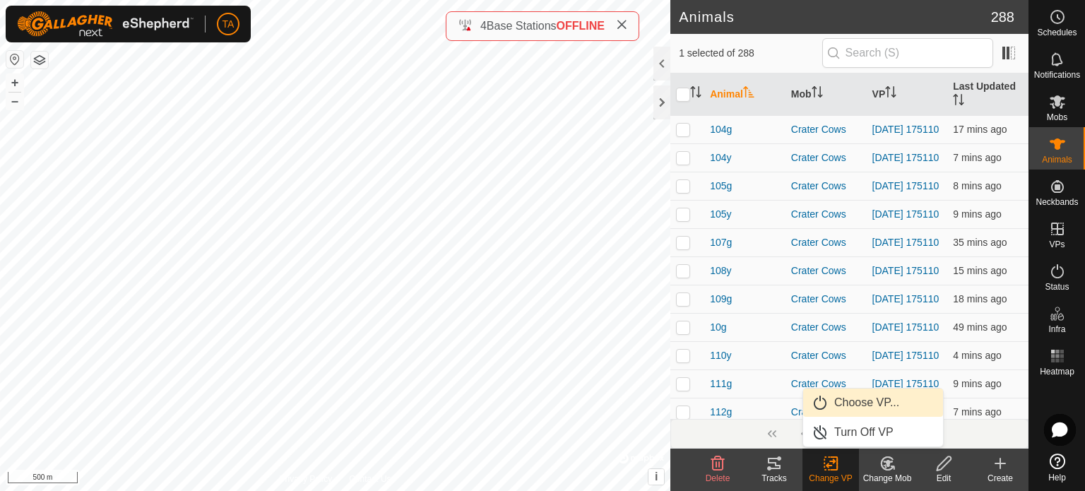
click at [842, 404] on link "Choose VP..." at bounding box center [873, 403] width 140 height 28
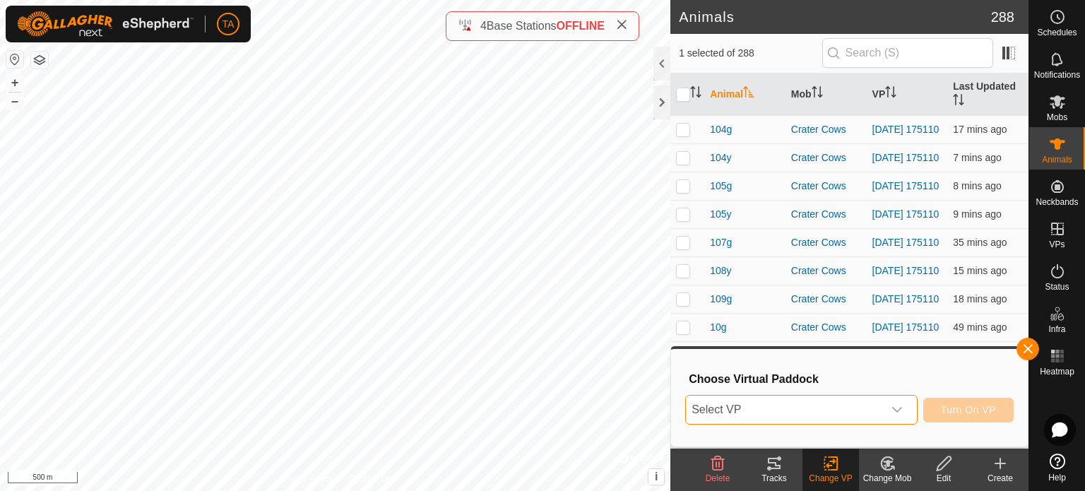
click at [818, 410] on span "Select VP" at bounding box center [784, 410] width 197 height 28
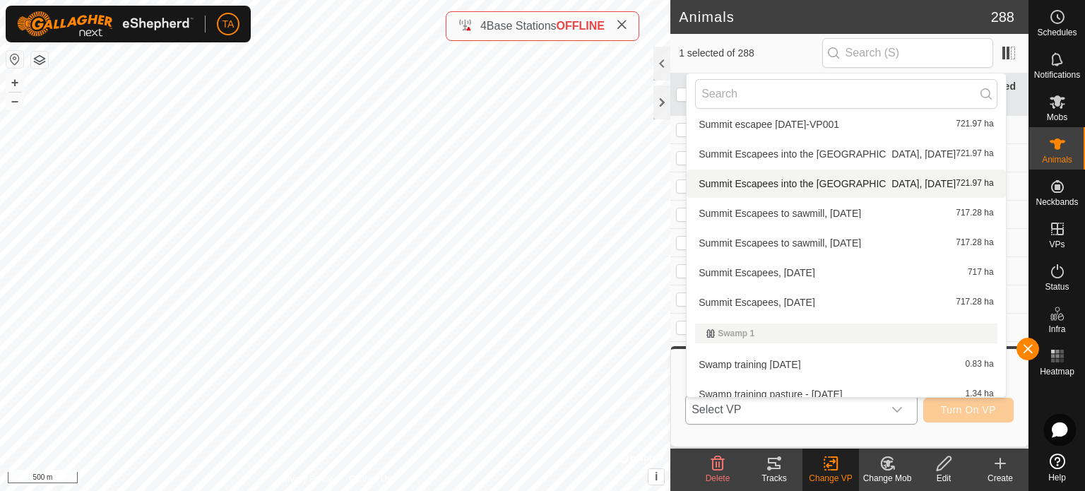
scroll to position [4042, 0]
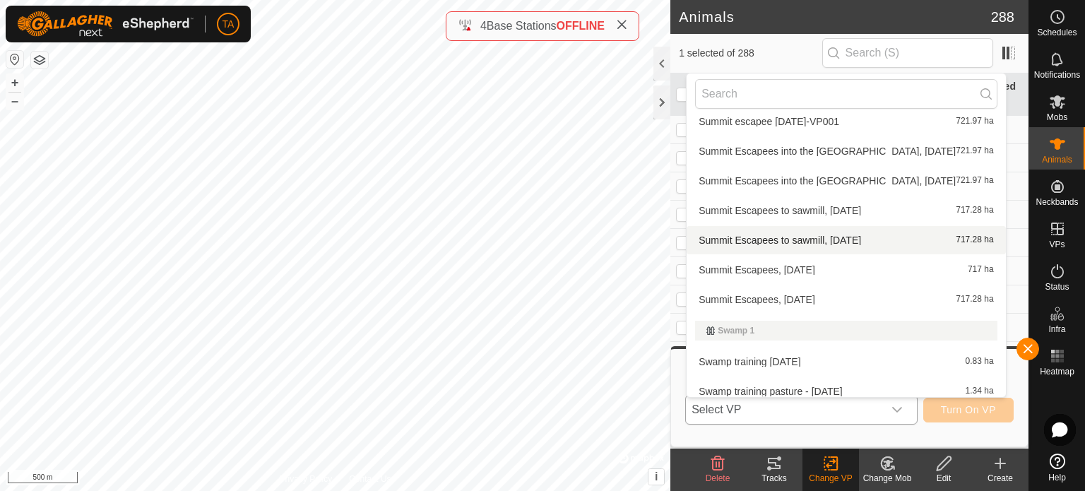
click at [861, 231] on li "Summit Escapees to sawmill, [DATE] 717.28 ha" at bounding box center [846, 240] width 319 height 28
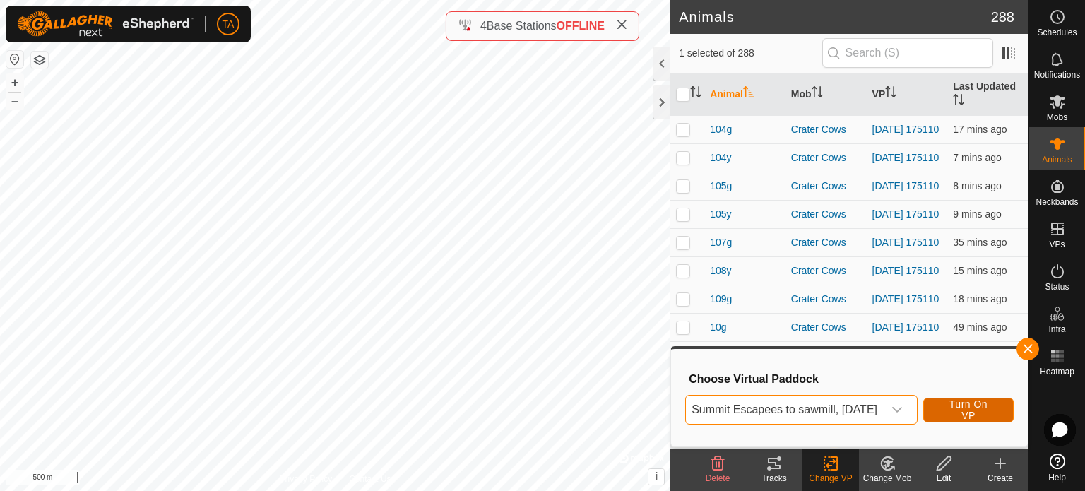
click at [980, 408] on span "Turn On VP" at bounding box center [968, 410] width 55 height 23
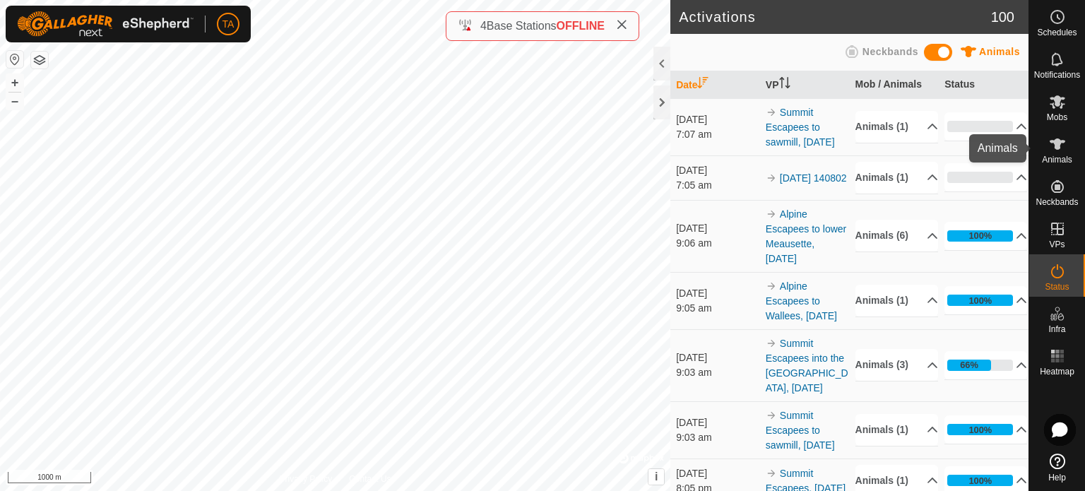
click at [1056, 146] on icon at bounding box center [1058, 143] width 16 height 11
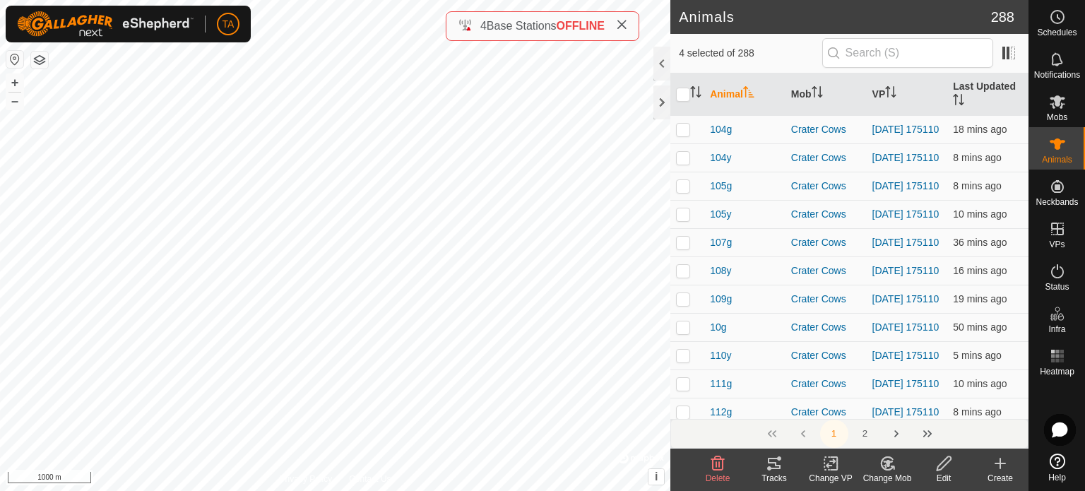
click at [826, 472] on div "Change VP" at bounding box center [831, 478] width 57 height 13
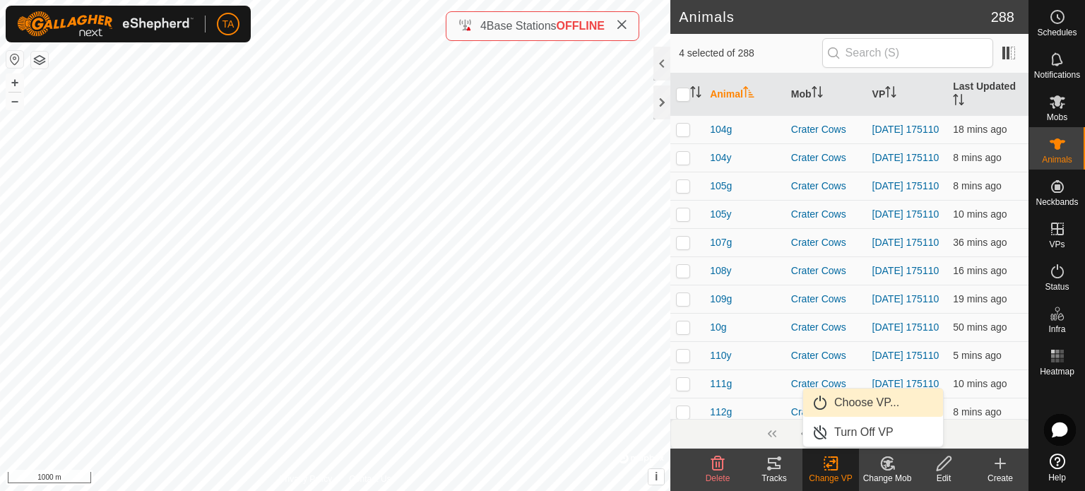
click at [845, 398] on link "Choose VP..." at bounding box center [873, 403] width 140 height 28
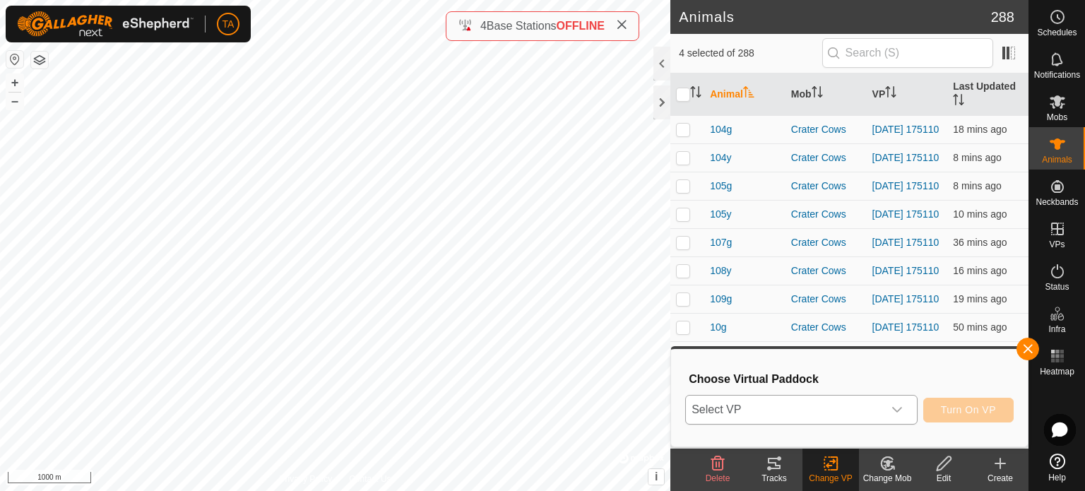
click at [845, 407] on span "Select VP" at bounding box center [784, 410] width 197 height 28
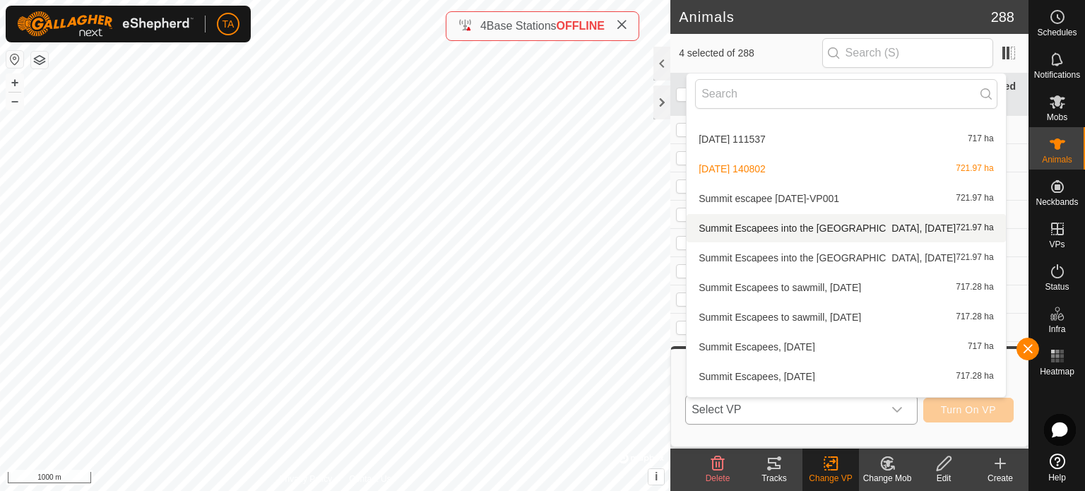
scroll to position [3967, 0]
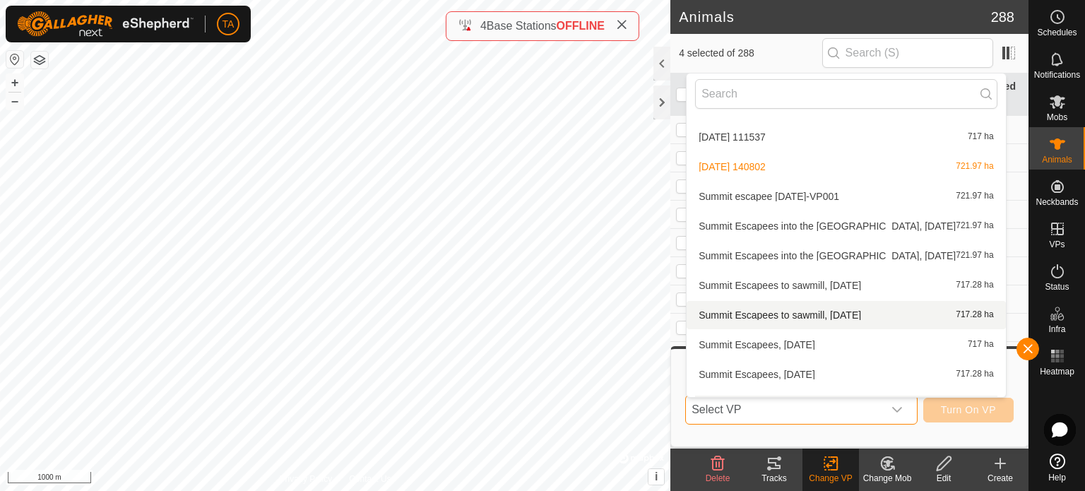
click at [839, 318] on li "Summit Escapees to sawmill, [DATE] 717.28 ha" at bounding box center [846, 315] width 319 height 28
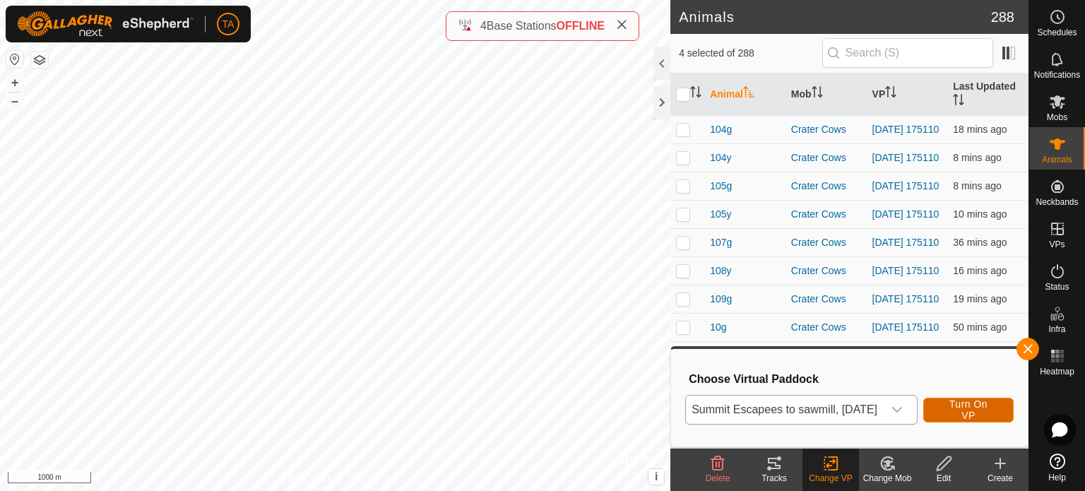
click at [971, 412] on span "Turn On VP" at bounding box center [968, 410] width 55 height 23
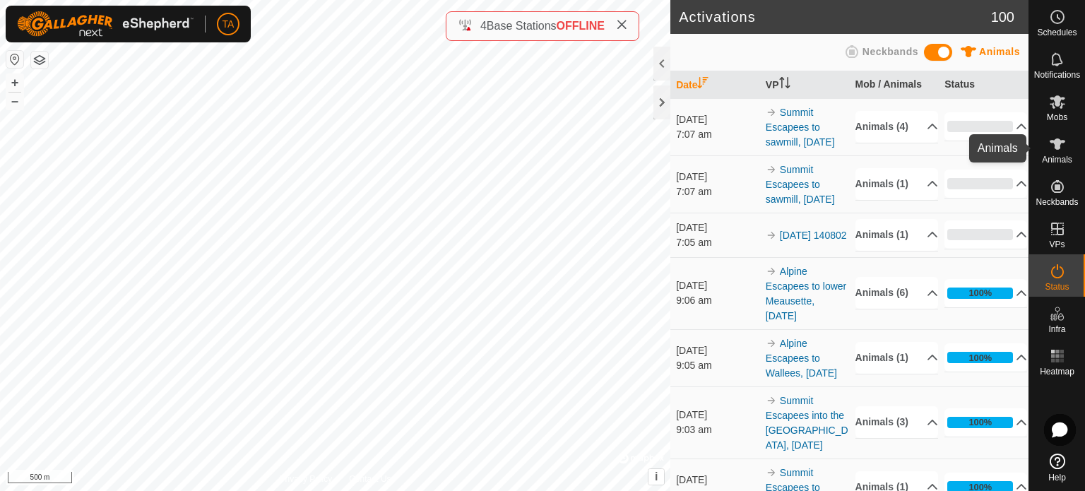
drag, startPoint x: 1068, startPoint y: 150, endPoint x: 1049, endPoint y: 156, distance: 20.8
click at [1068, 150] on es-animals-svg-icon at bounding box center [1057, 144] width 25 height 23
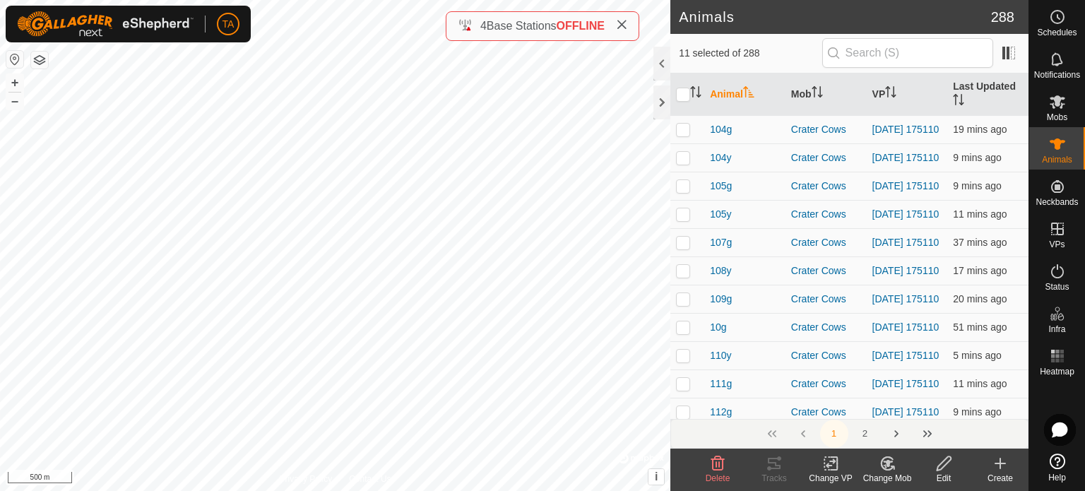
click at [832, 474] on div "Change VP" at bounding box center [831, 478] width 57 height 13
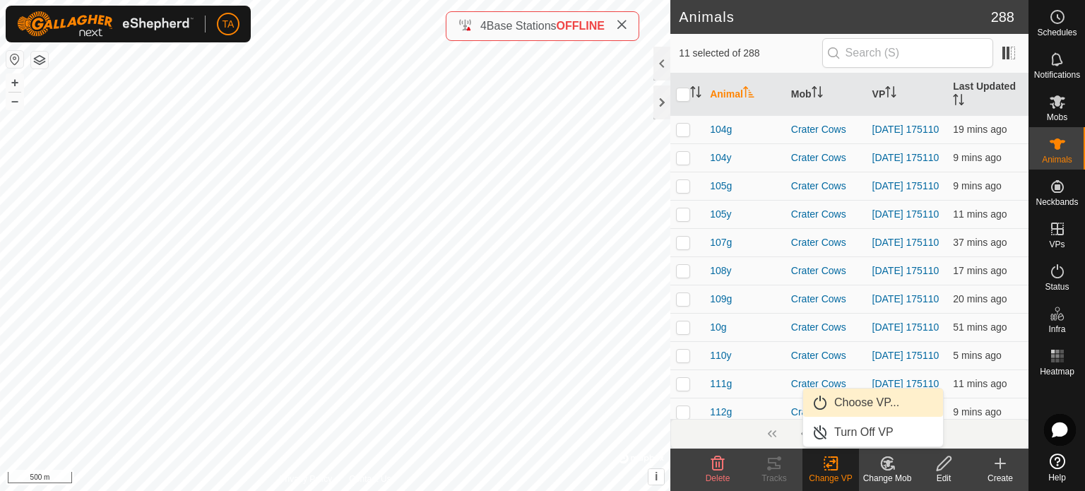
click at [879, 395] on link "Choose VP..." at bounding box center [873, 403] width 140 height 28
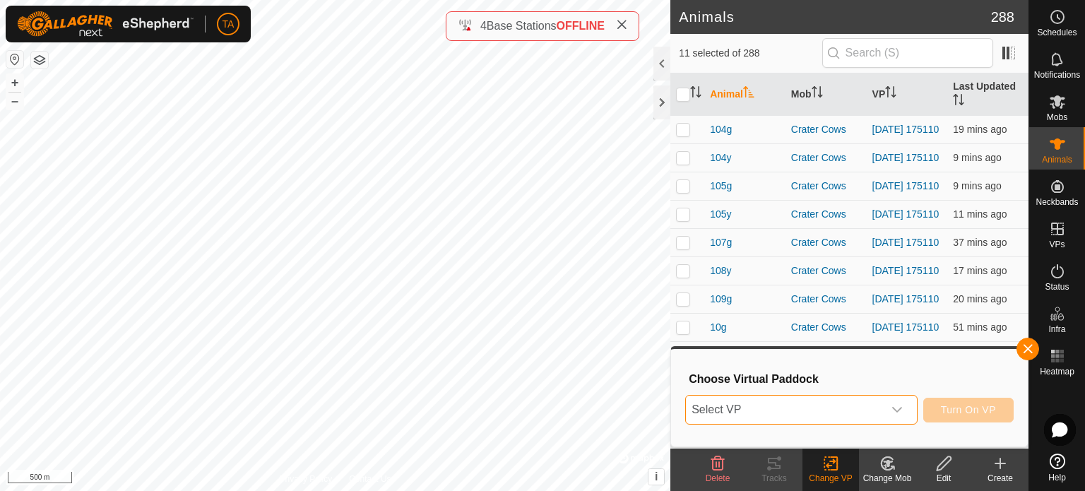
click at [843, 413] on span "Select VP" at bounding box center [784, 410] width 197 height 28
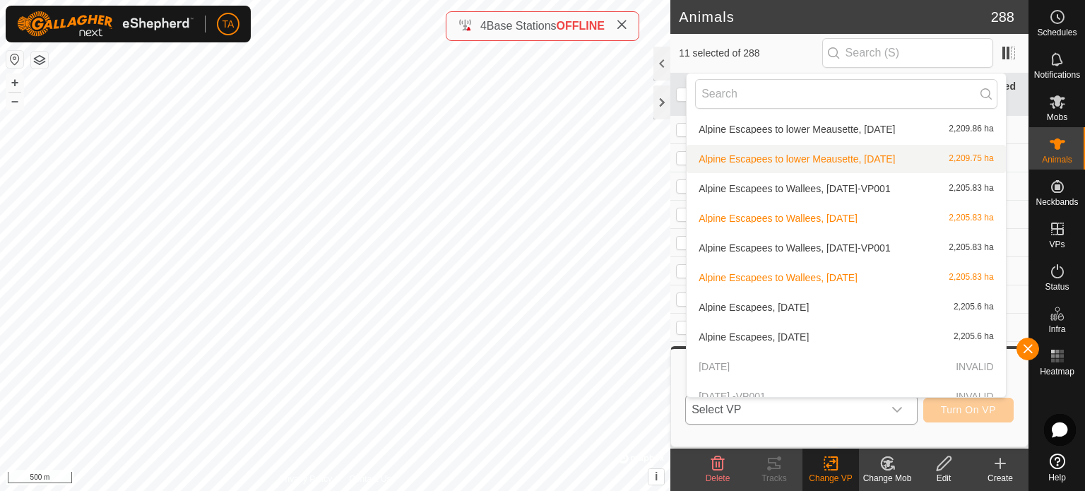
scroll to position [659, 0]
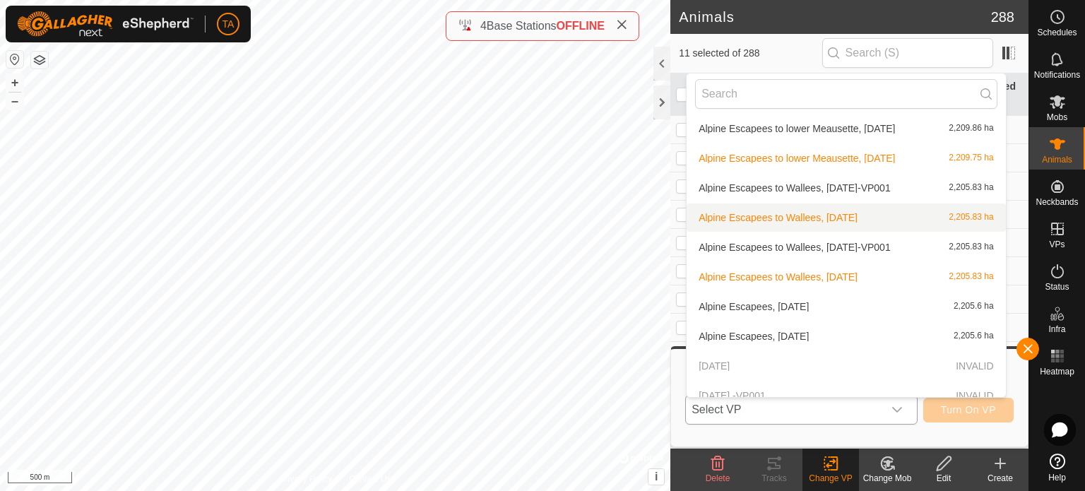
click at [825, 218] on li "Alpine Escapees to Wallees, [DATE] 2,205.83 ha" at bounding box center [846, 217] width 319 height 28
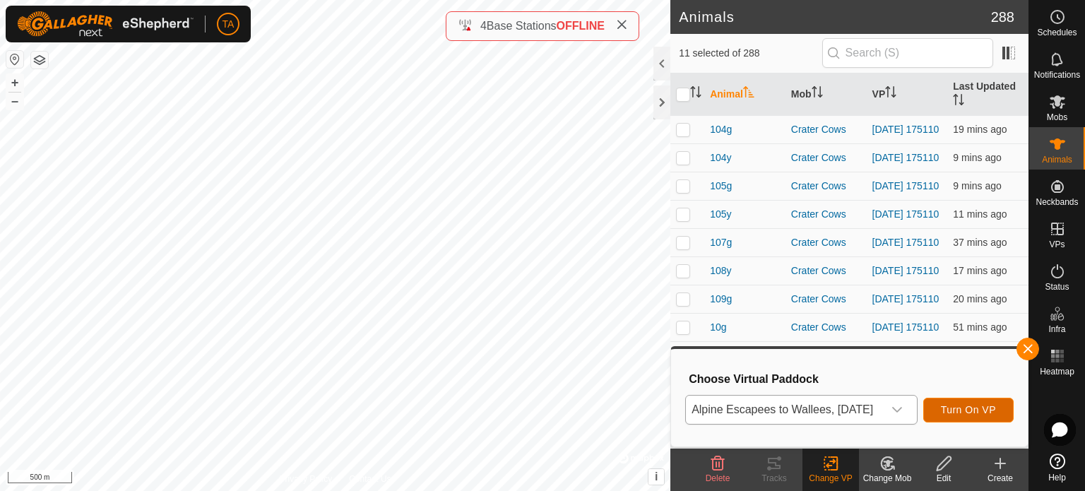
click at [977, 412] on span "Turn On VP" at bounding box center [968, 409] width 55 height 11
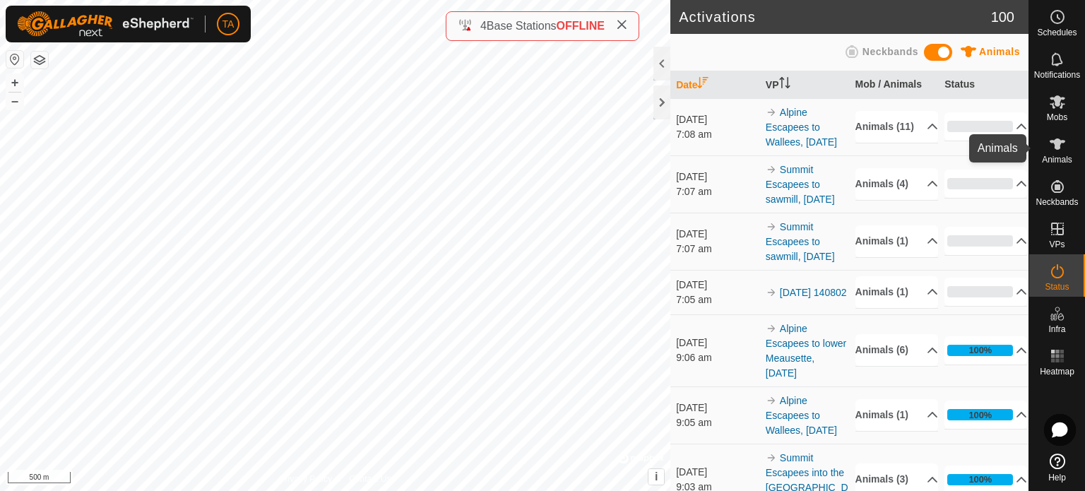
click at [1061, 152] on icon at bounding box center [1057, 144] width 17 height 17
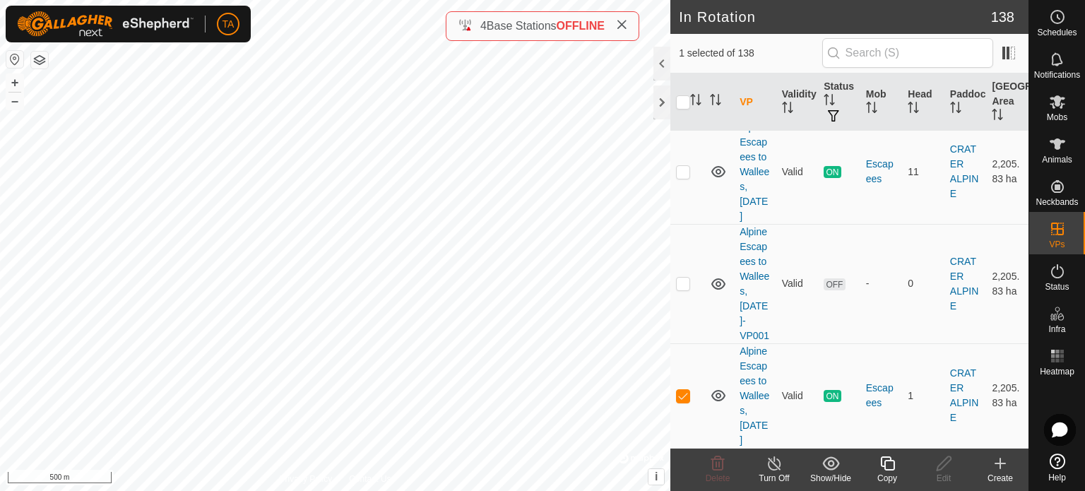
scroll to position [2111, 0]
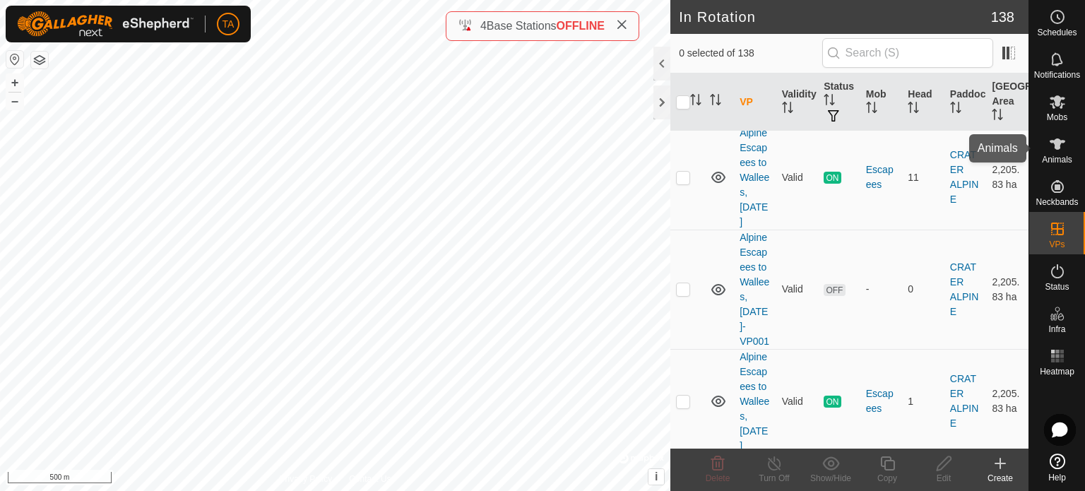
click at [1043, 154] on div "Animals" at bounding box center [1058, 148] width 56 height 42
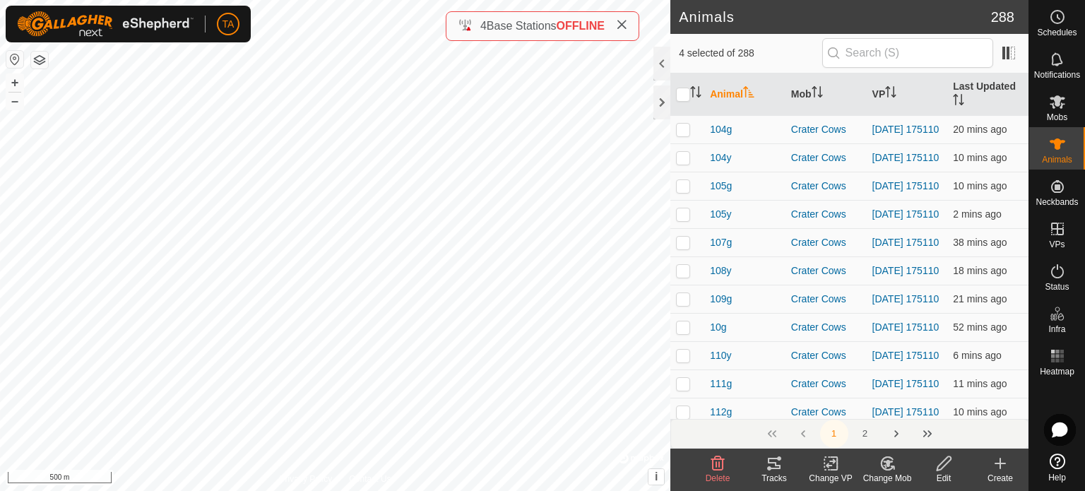
click at [831, 475] on div "Change VP" at bounding box center [831, 478] width 57 height 13
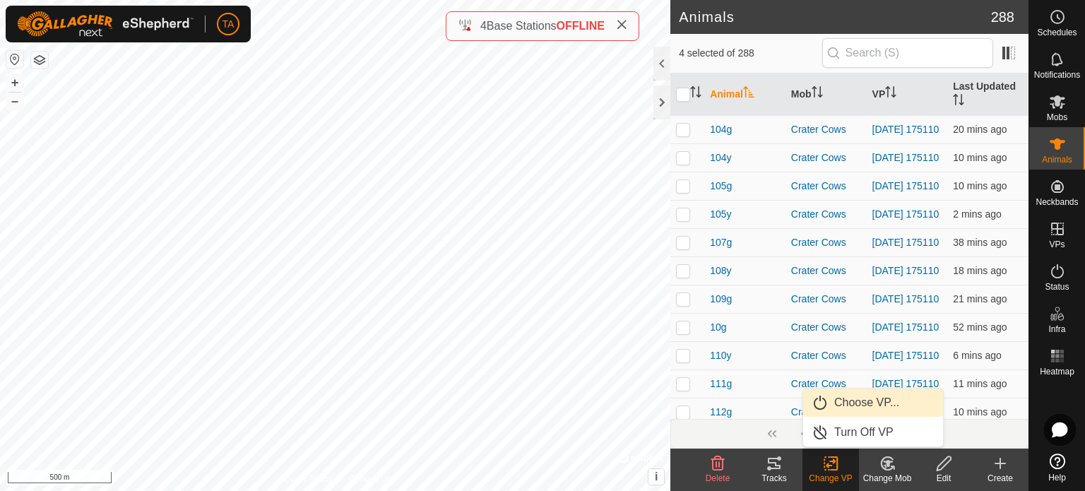
click at [874, 403] on link "Choose VP..." at bounding box center [873, 403] width 140 height 28
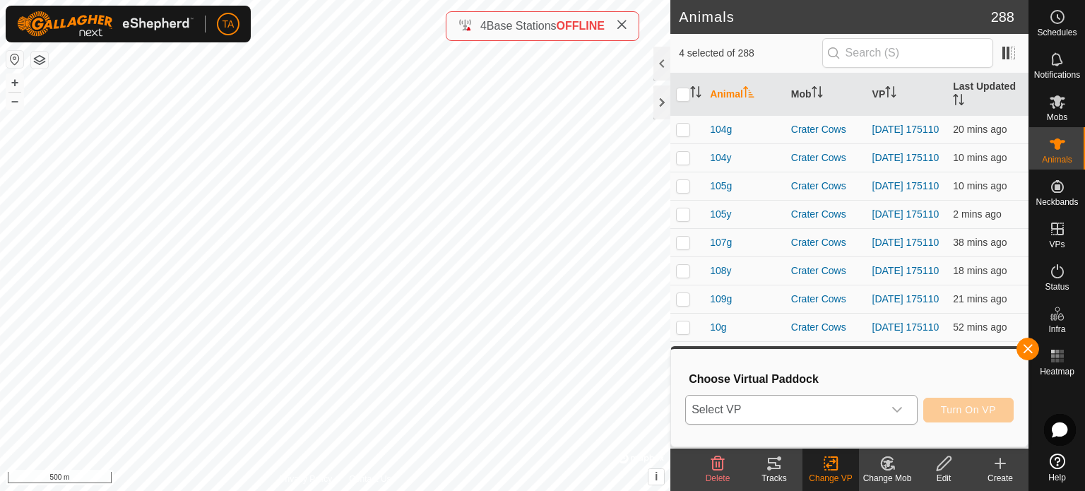
click at [847, 418] on span "Select VP" at bounding box center [784, 410] width 197 height 28
click at [1025, 347] on button "button" at bounding box center [1028, 349] width 23 height 23
